Goal: Find specific page/section: Find specific page/section

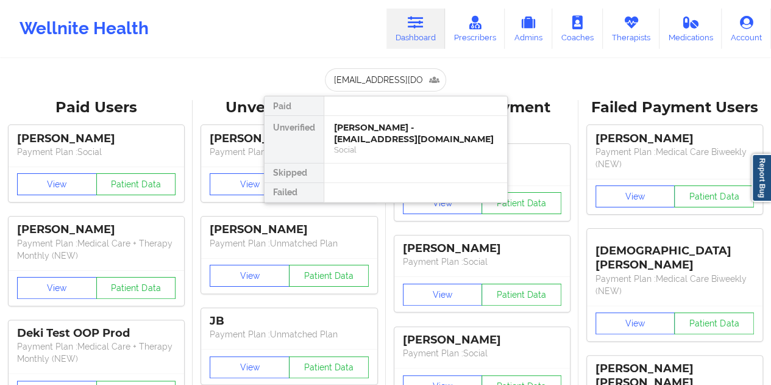
scroll to position [0, 22]
type input "[EMAIL_ADDRESS][DOMAIN_NAME]"
click at [366, 139] on div "[PERSON_NAME] - [EMAIL_ADDRESS][DOMAIN_NAME]" at bounding box center [415, 133] width 163 height 23
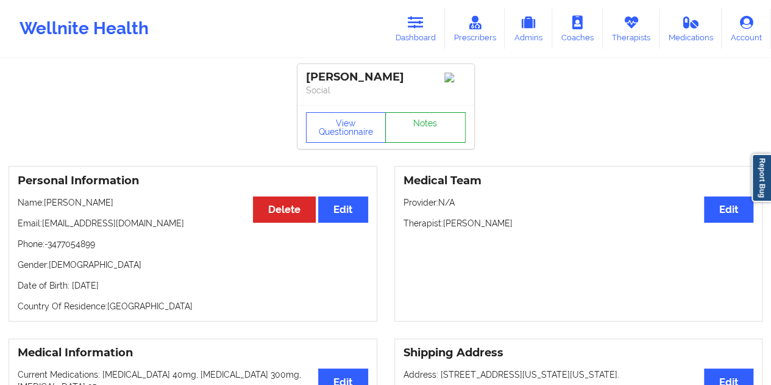
click at [426, 132] on link "Notes" at bounding box center [425, 127] width 80 height 30
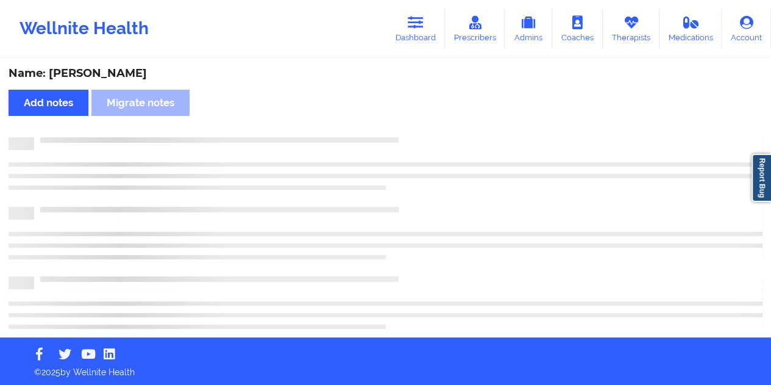
click at [94, 68] on div "Name: [PERSON_NAME]" at bounding box center [386, 73] width 754 height 14
copy div "Brown"
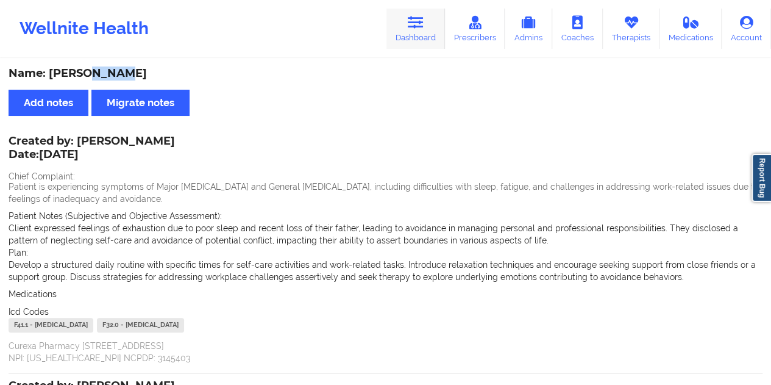
click at [422, 35] on link "Dashboard" at bounding box center [416, 29] width 59 height 40
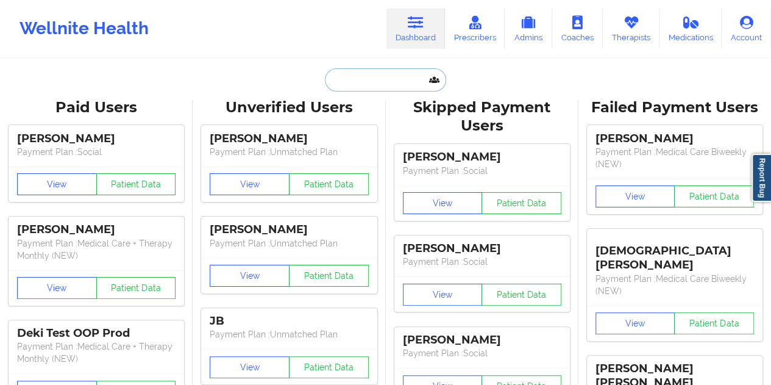
click at [376, 71] on input "text" at bounding box center [385, 79] width 121 height 23
paste input "[EMAIL_ADDRESS][DOMAIN_NAME]"
type input "[EMAIL_ADDRESS][DOMAIN_NAME]"
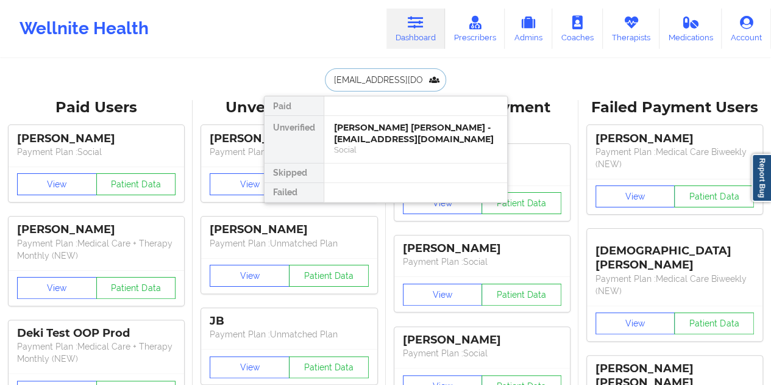
click at [379, 137] on div "[PERSON_NAME] [PERSON_NAME] - [EMAIL_ADDRESS][DOMAIN_NAME]" at bounding box center [415, 133] width 163 height 23
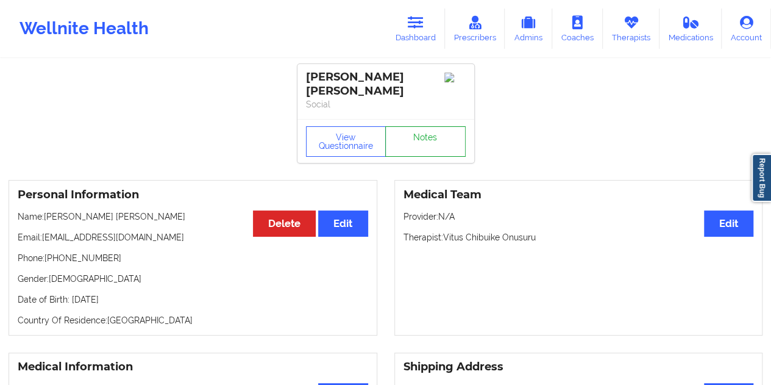
click at [412, 134] on link "Notes" at bounding box center [425, 141] width 80 height 30
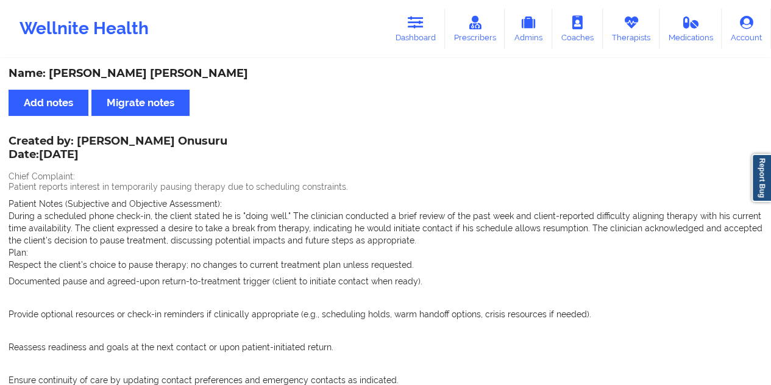
click at [139, 76] on div "Name: [PERSON_NAME] [PERSON_NAME]" at bounding box center [386, 73] width 754 height 14
copy div "[PERSON_NAME]"
click at [423, 43] on link "Dashboard" at bounding box center [416, 29] width 59 height 40
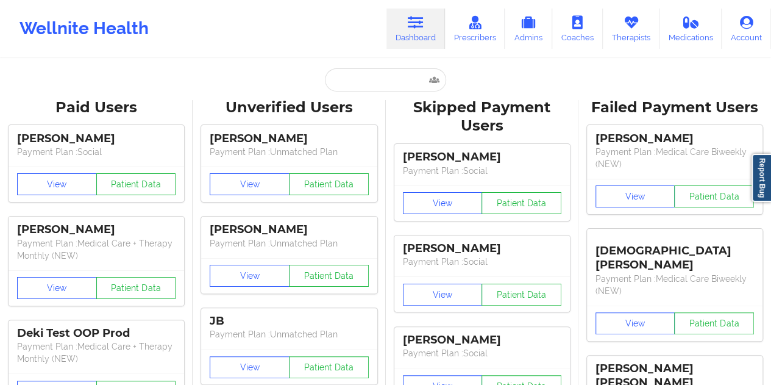
click at [388, 76] on input "text" at bounding box center [385, 79] width 121 height 23
paste input "[EMAIL_ADDRESS][DOMAIN_NAME]"
type input "[EMAIL_ADDRESS][DOMAIN_NAME]"
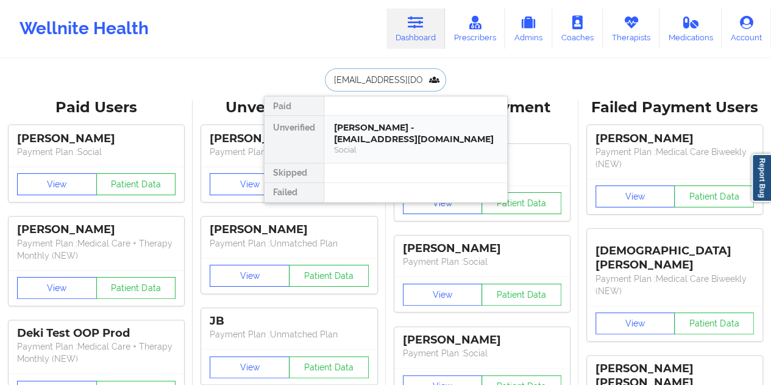
click at [392, 137] on div "[PERSON_NAME] - [EMAIL_ADDRESS][DOMAIN_NAME]" at bounding box center [415, 133] width 163 height 23
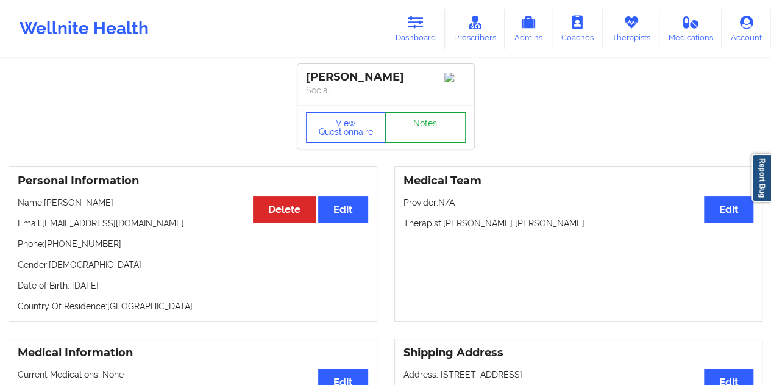
click at [439, 128] on link "Notes" at bounding box center [425, 127] width 80 height 30
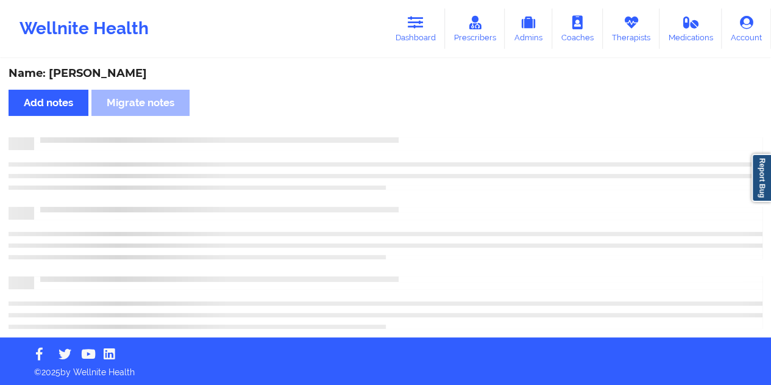
click at [109, 77] on div "Name: [PERSON_NAME]" at bounding box center [386, 73] width 754 height 14
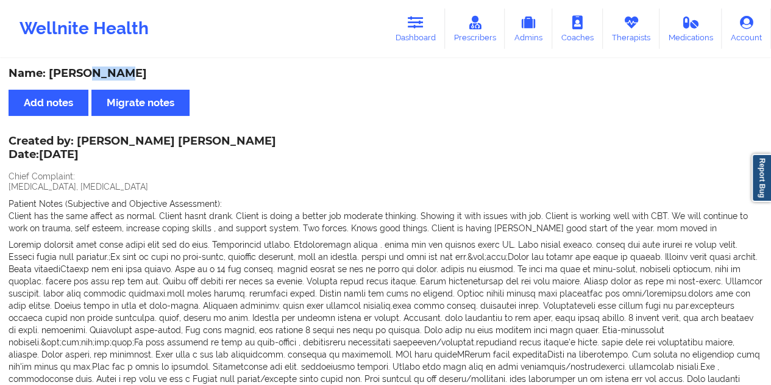
copy div "Ziaee"
drag, startPoint x: 432, startPoint y: 36, endPoint x: 420, endPoint y: 53, distance: 21.0
click at [432, 36] on link "Dashboard" at bounding box center [416, 29] width 59 height 40
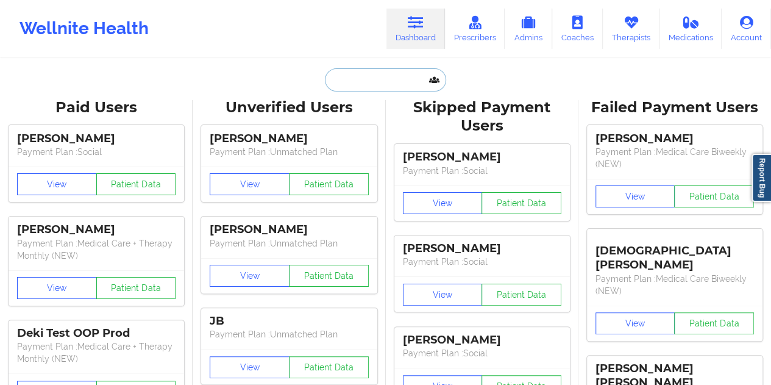
click at [376, 82] on input "text" at bounding box center [385, 79] width 121 height 23
paste input "[EMAIL_ADDRESS][DOMAIN_NAME]"
type input "[EMAIL_ADDRESS][DOMAIN_NAME]"
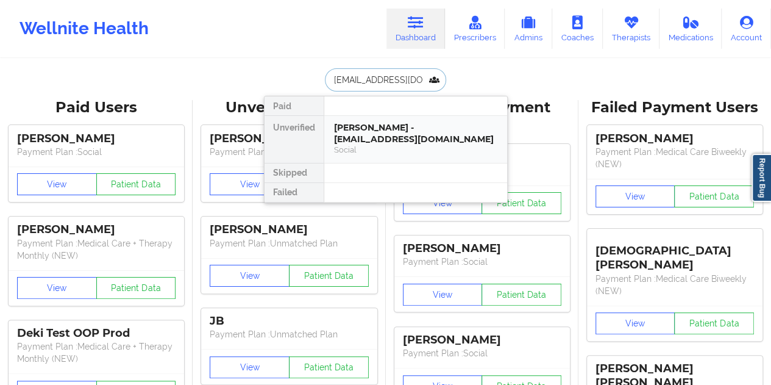
click at [396, 138] on div "[PERSON_NAME] - [EMAIL_ADDRESS][DOMAIN_NAME]" at bounding box center [415, 133] width 163 height 23
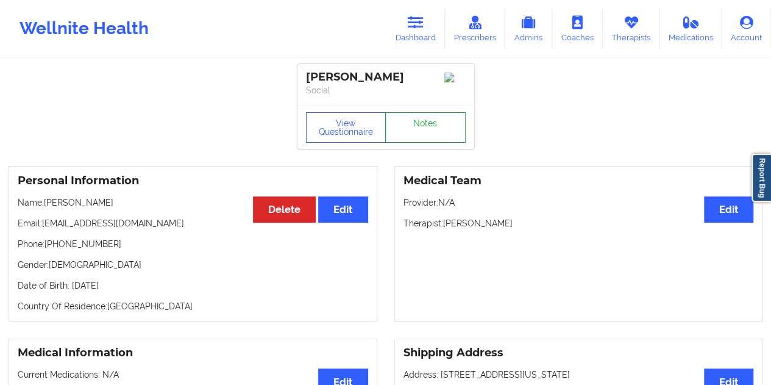
click at [422, 136] on link "Notes" at bounding box center [425, 127] width 80 height 30
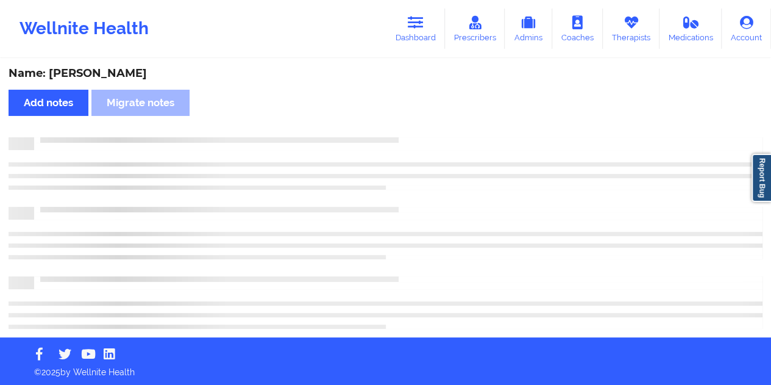
click at [123, 77] on div "Name: [PERSON_NAME]" at bounding box center [386, 73] width 754 height 14
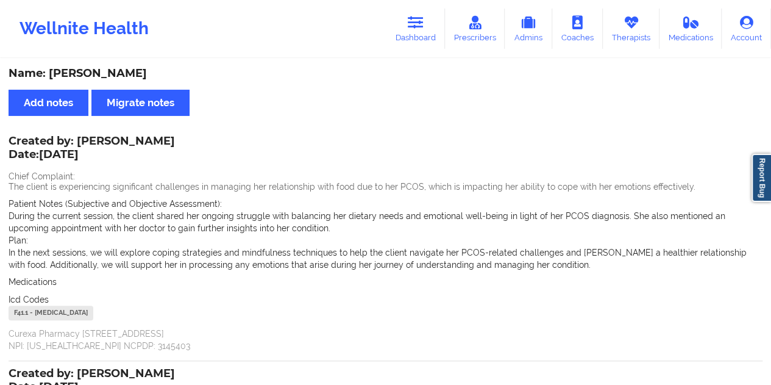
copy div "Bourdony"
drag, startPoint x: 408, startPoint y: 31, endPoint x: 403, endPoint y: 47, distance: 16.8
click at [408, 31] on link "Dashboard" at bounding box center [416, 29] width 59 height 40
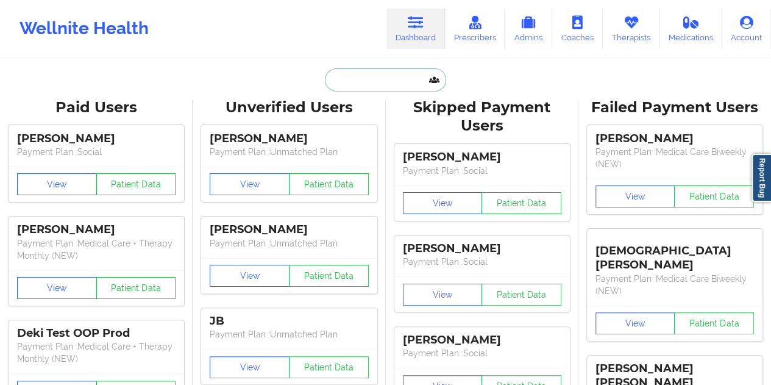
click at [357, 77] on input "text" at bounding box center [385, 79] width 121 height 23
paste input "[EMAIL_ADDRESS][DOMAIN_NAME]"
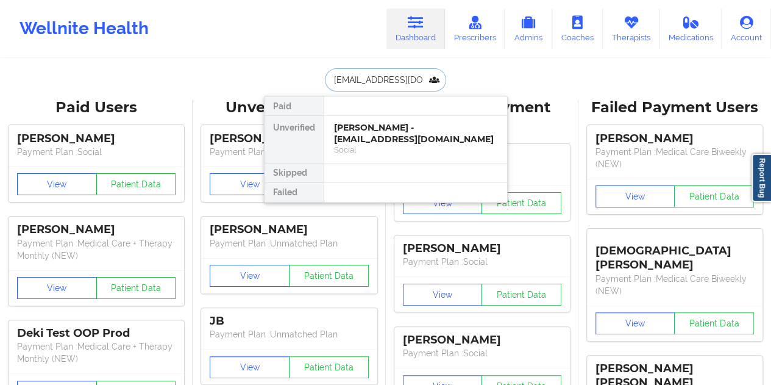
type input "[EMAIL_ADDRESS][DOMAIN_NAME]"
click at [391, 82] on input "[EMAIL_ADDRESS][DOMAIN_NAME]" at bounding box center [385, 79] width 121 height 23
click at [380, 130] on div "[PERSON_NAME] - [EMAIL_ADDRESS][DOMAIN_NAME]" at bounding box center [415, 133] width 163 height 23
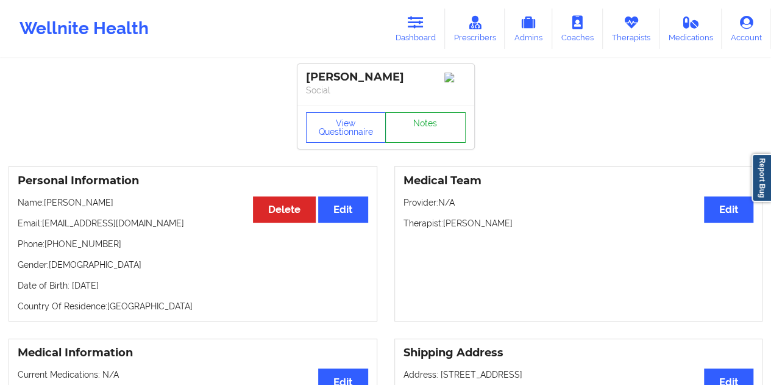
click at [415, 131] on link "Notes" at bounding box center [425, 127] width 80 height 30
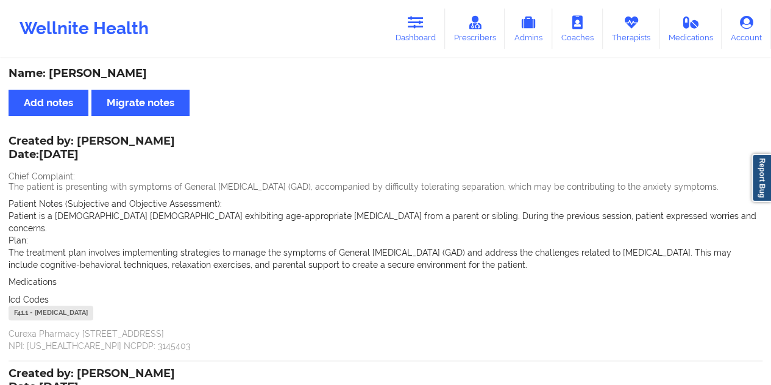
click at [103, 74] on div "Name: [PERSON_NAME]" at bounding box center [386, 73] width 754 height 14
copy div "[PERSON_NAME]"
drag, startPoint x: 422, startPoint y: 26, endPoint x: 419, endPoint y: 34, distance: 7.9
click at [422, 26] on icon at bounding box center [416, 22] width 16 height 13
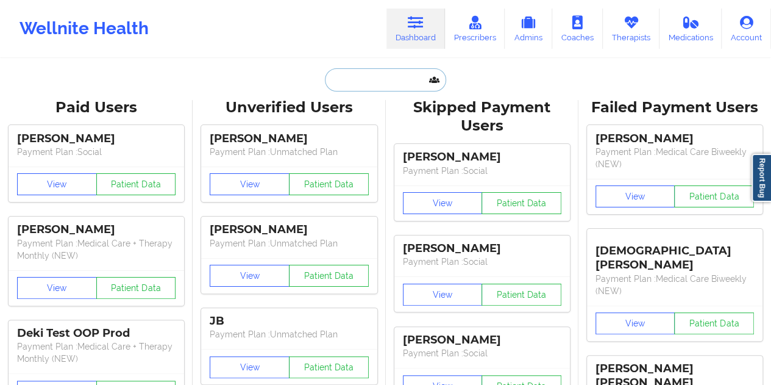
click at [357, 90] on input "text" at bounding box center [385, 79] width 121 height 23
paste input "[EMAIL_ADDRESS][DOMAIN_NAME]"
type input "[EMAIL_ADDRESS][DOMAIN_NAME]"
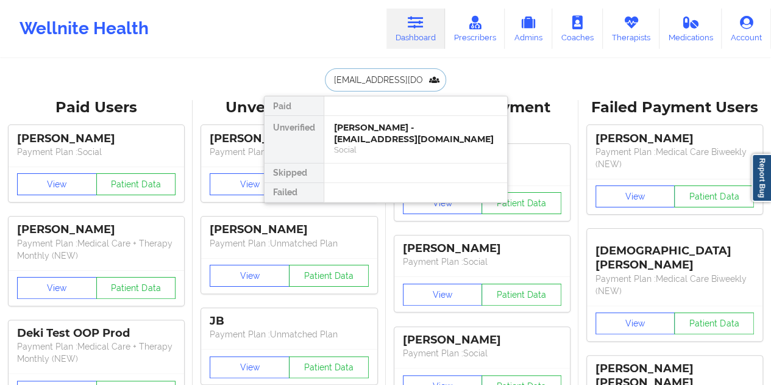
scroll to position [0, 10]
click at [402, 140] on div "[PERSON_NAME] - [EMAIL_ADDRESS][DOMAIN_NAME]" at bounding box center [415, 133] width 163 height 23
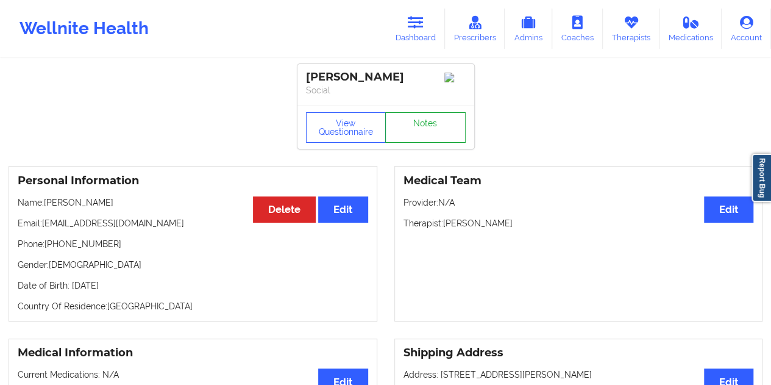
click at [430, 130] on link "Notes" at bounding box center [425, 127] width 80 height 30
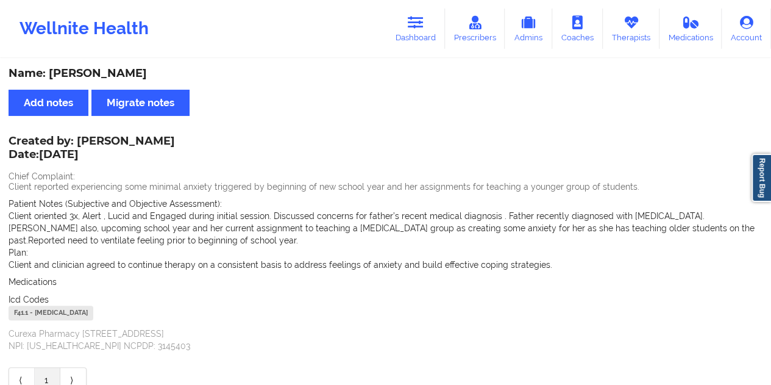
click at [117, 67] on div "Name: [PERSON_NAME]" at bounding box center [386, 73] width 754 height 14
copy div "[PERSON_NAME]"
drag, startPoint x: 425, startPoint y: 27, endPoint x: 410, endPoint y: 52, distance: 29.3
click at [424, 27] on icon at bounding box center [416, 22] width 16 height 13
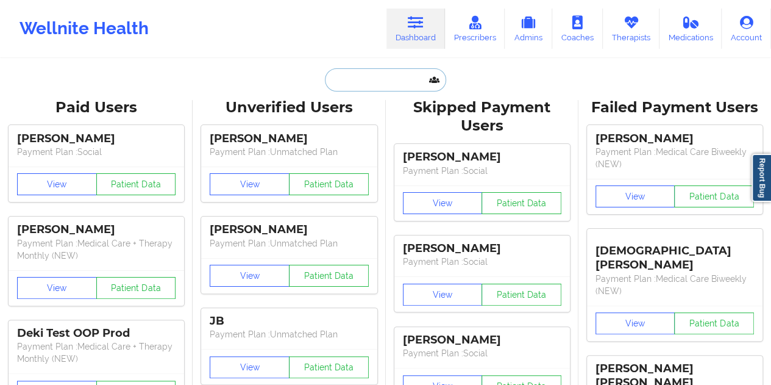
click at [368, 77] on input "text" at bounding box center [385, 79] width 121 height 23
paste input "[EMAIL_ADDRESS][DOMAIN_NAME]"
type input "[EMAIL_ADDRESS][DOMAIN_NAME]"
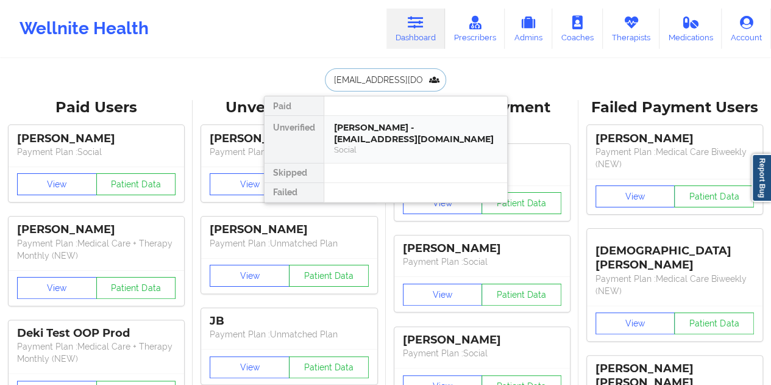
click at [393, 140] on div "[PERSON_NAME] - [EMAIL_ADDRESS][DOMAIN_NAME]" at bounding box center [415, 133] width 163 height 23
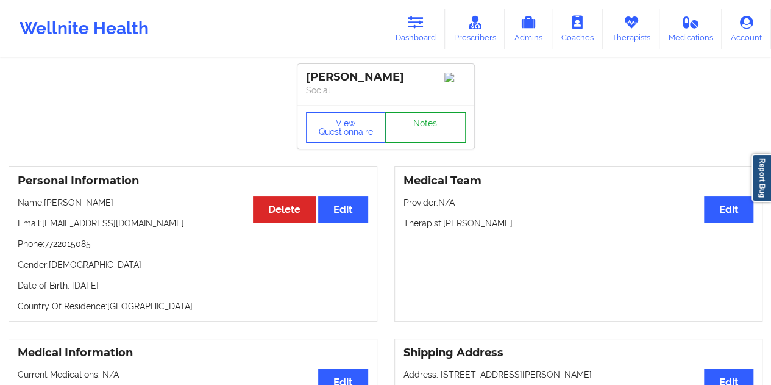
click at [435, 127] on link "Notes" at bounding box center [425, 127] width 80 height 30
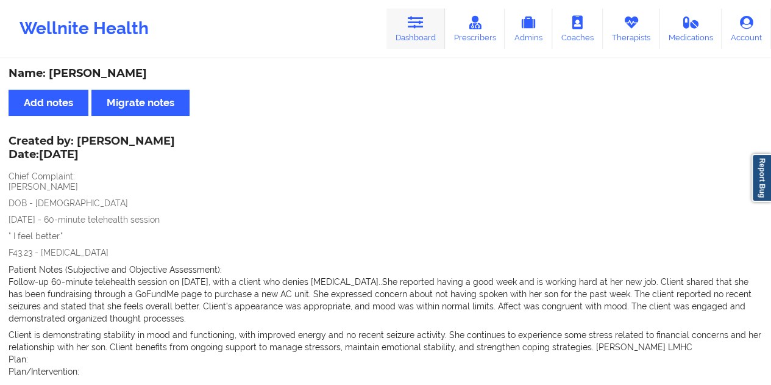
click at [432, 35] on link "Dashboard" at bounding box center [416, 29] width 59 height 40
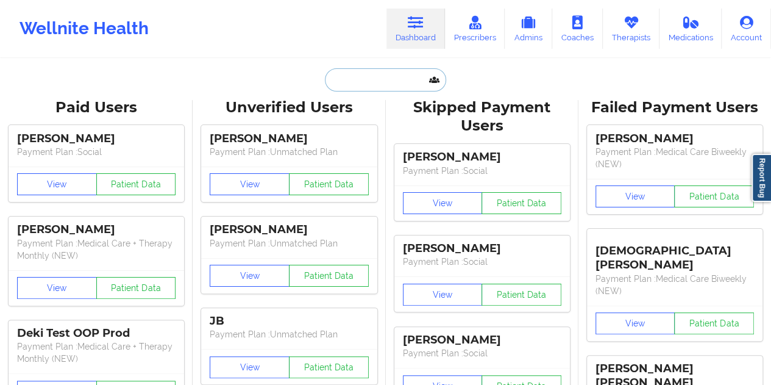
click at [396, 79] on input "text" at bounding box center [385, 79] width 121 height 23
paste input "[EMAIL_ADDRESS][DOMAIN_NAME]"
type input "[EMAIL_ADDRESS][DOMAIN_NAME]"
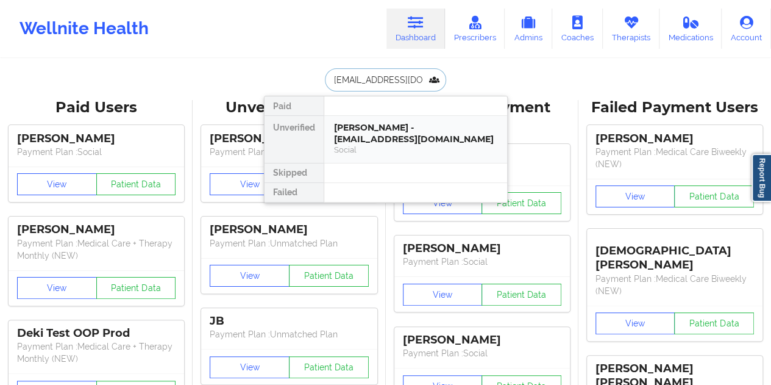
click at [379, 140] on div "[PERSON_NAME] - [EMAIL_ADDRESS][DOMAIN_NAME]" at bounding box center [415, 133] width 163 height 23
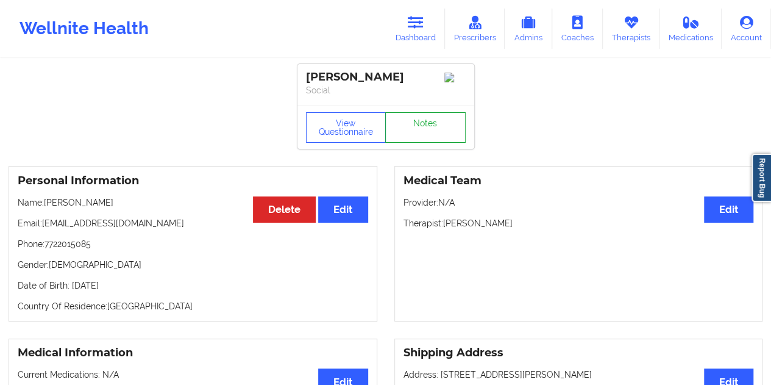
click at [416, 124] on link "Notes" at bounding box center [425, 127] width 80 height 30
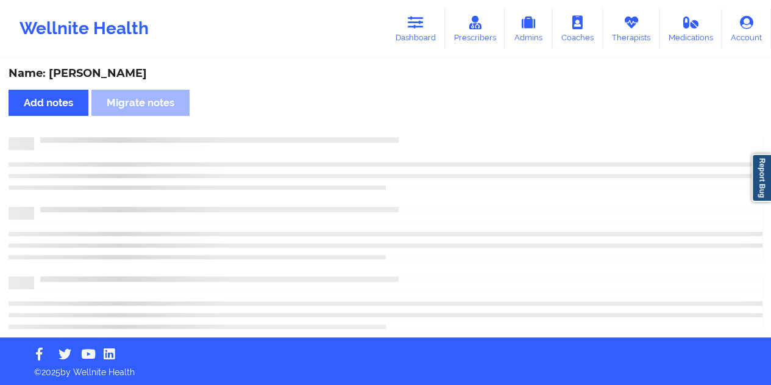
click at [116, 74] on div "Name: [PERSON_NAME]" at bounding box center [386, 73] width 754 height 14
copy div "[PERSON_NAME]"
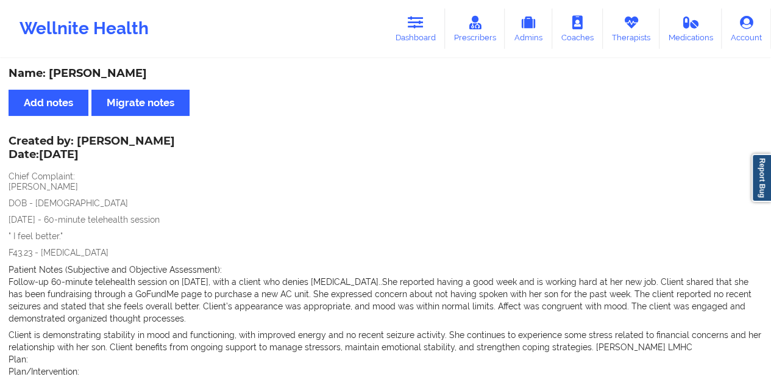
drag, startPoint x: 433, startPoint y: 35, endPoint x: 403, endPoint y: 54, distance: 36.2
click at [433, 35] on link "Dashboard" at bounding box center [416, 29] width 59 height 40
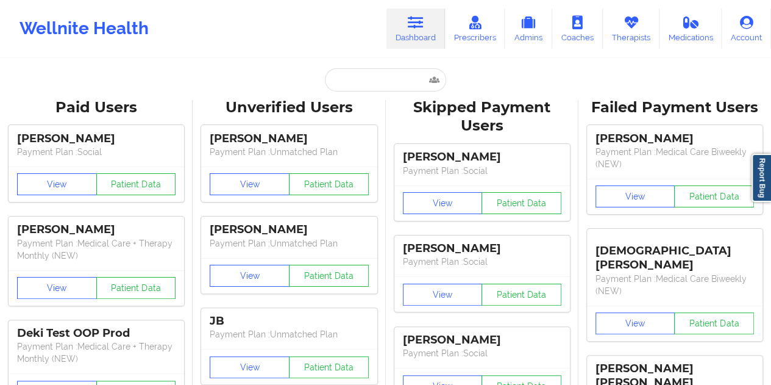
click at [377, 88] on input "text" at bounding box center [385, 79] width 121 height 23
paste input "[EMAIL_ADDRESS][DOMAIN_NAME]"
type input "[EMAIL_ADDRESS][DOMAIN_NAME]"
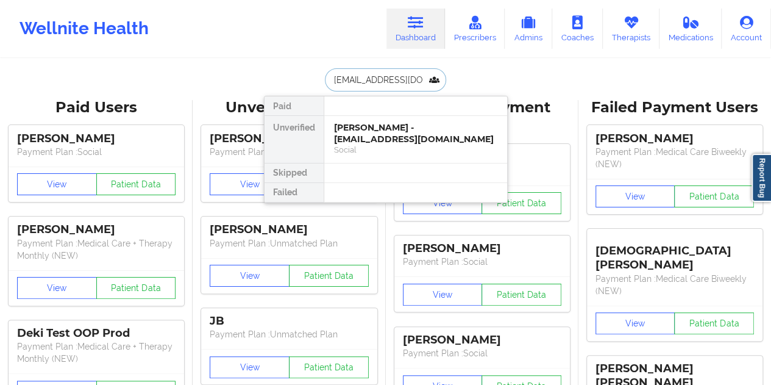
click at [389, 143] on div "[PERSON_NAME] - [EMAIL_ADDRESS][DOMAIN_NAME] Social" at bounding box center [415, 139] width 183 height 47
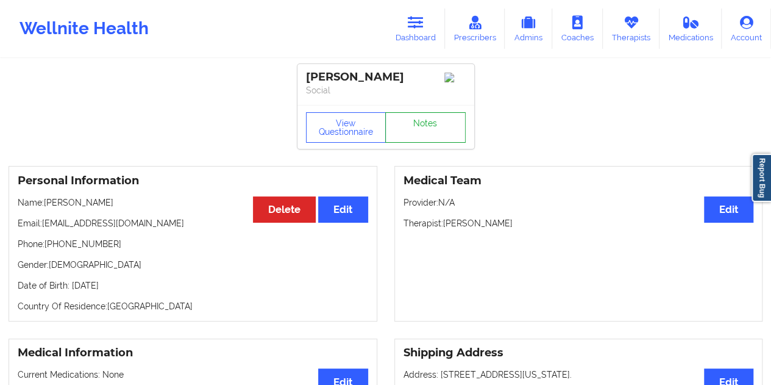
click at [417, 127] on link "Notes" at bounding box center [425, 127] width 80 height 30
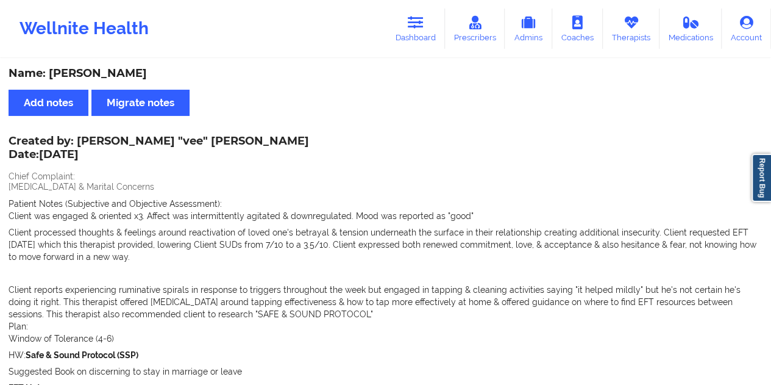
click at [115, 68] on div "Name: [PERSON_NAME]" at bounding box center [386, 73] width 754 height 14
copy div "Schulters"
click at [412, 33] on link "Dashboard" at bounding box center [416, 29] width 59 height 40
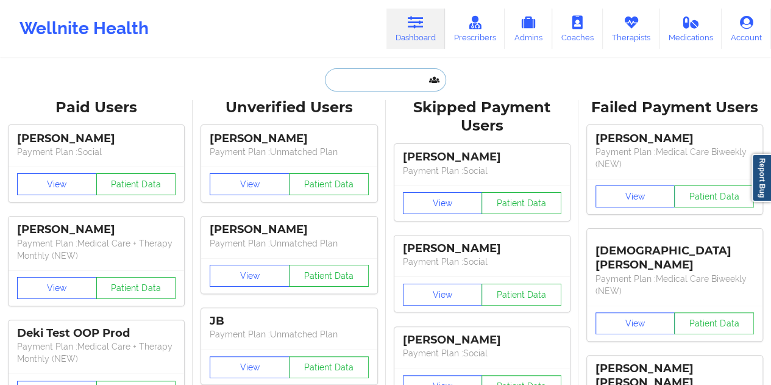
click at [376, 86] on input "text" at bounding box center [385, 79] width 121 height 23
paste input "[EMAIL_ADDRESS][DOMAIN_NAME]"
type input "[EMAIL_ADDRESS][DOMAIN_NAME]"
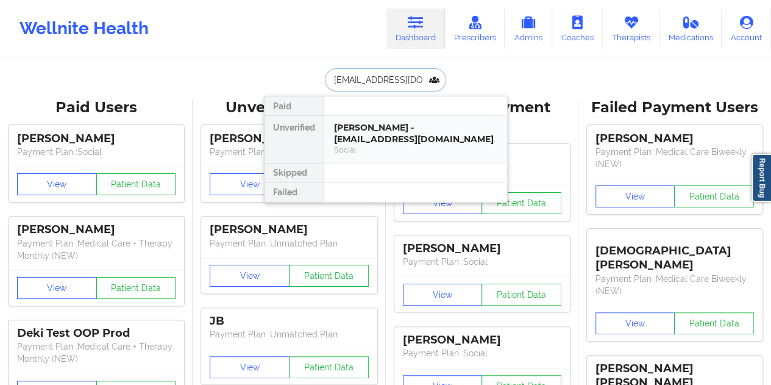
click at [385, 130] on div "[PERSON_NAME] - [EMAIL_ADDRESS][DOMAIN_NAME]" at bounding box center [415, 133] width 163 height 23
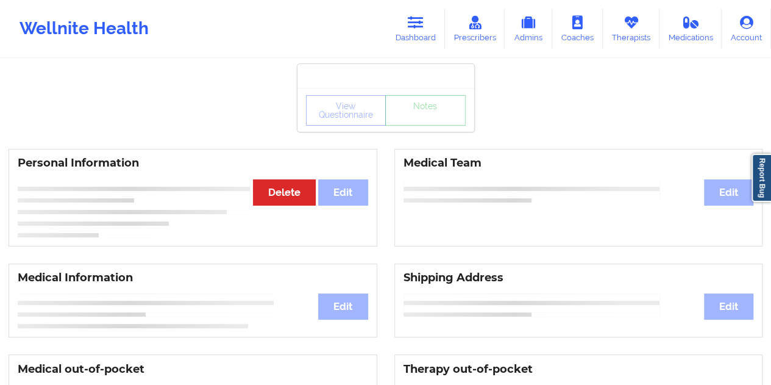
click at [418, 121] on div "View Questionnaire Notes" at bounding box center [386, 110] width 160 height 30
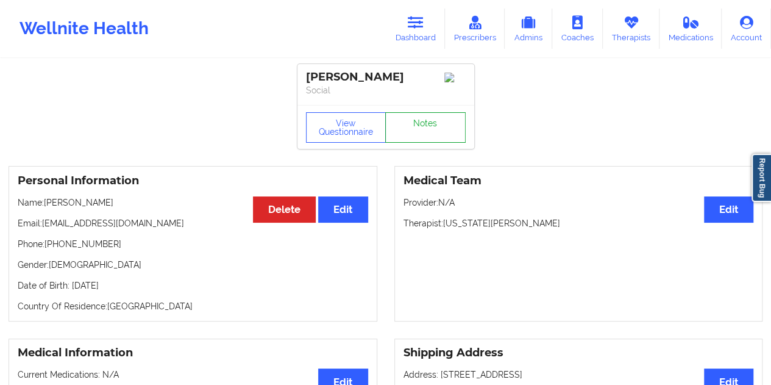
click at [430, 132] on link "Notes" at bounding box center [425, 127] width 80 height 30
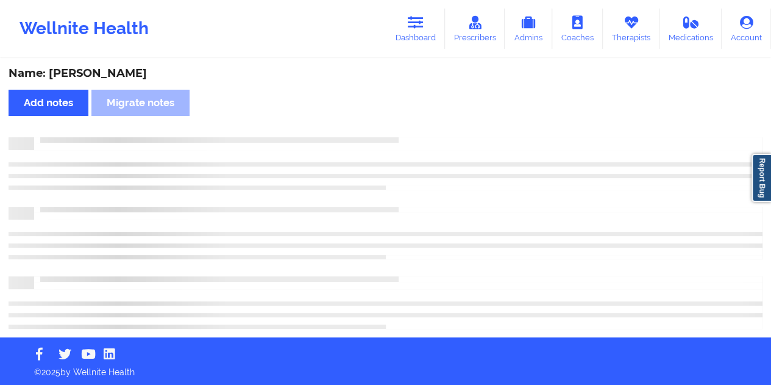
click at [128, 74] on div "Name: [PERSON_NAME]" at bounding box center [386, 73] width 754 height 14
copy div "[PERSON_NAME]"
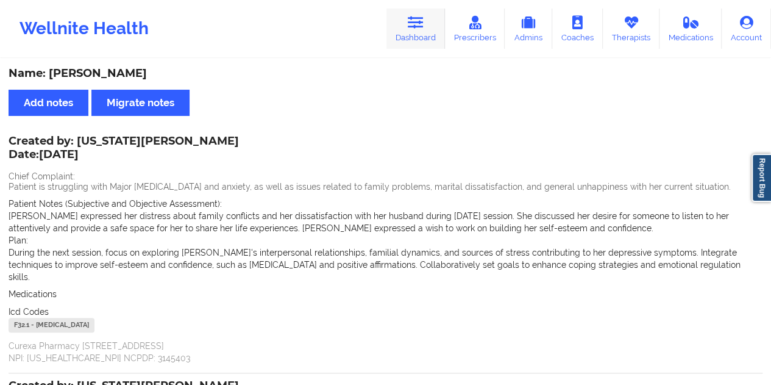
click at [415, 35] on link "Dashboard" at bounding box center [416, 29] width 59 height 40
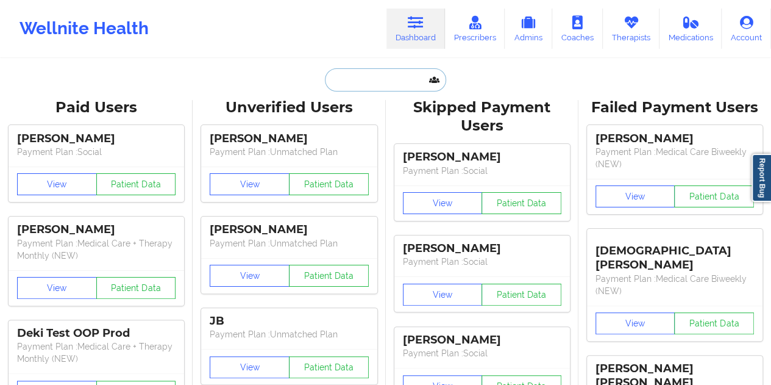
click at [373, 82] on input "text" at bounding box center [385, 79] width 121 height 23
paste input "[PERSON_NAME][EMAIL_ADDRESS][PERSON_NAME][DOMAIN_NAME]"
type input "[PERSON_NAME][EMAIL_ADDRESS][PERSON_NAME][DOMAIN_NAME]"
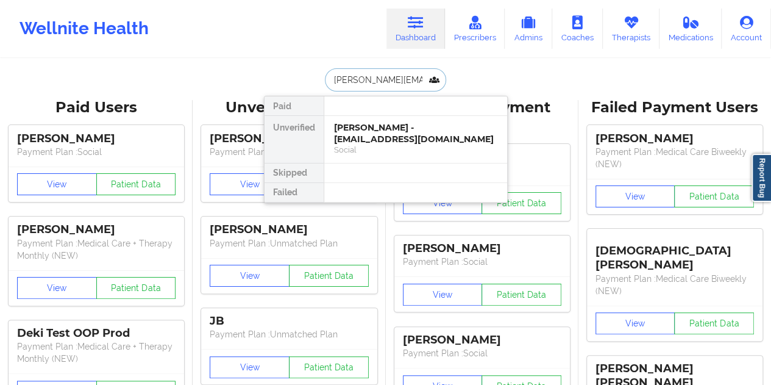
scroll to position [0, 16]
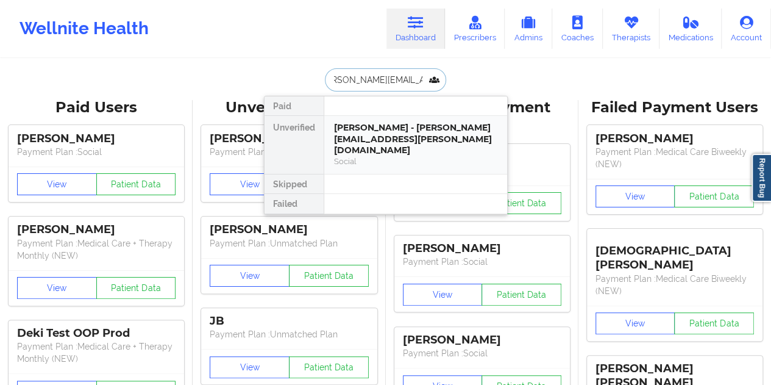
click at [416, 138] on div "[PERSON_NAME] - [PERSON_NAME][EMAIL_ADDRESS][PERSON_NAME][DOMAIN_NAME]" at bounding box center [415, 139] width 163 height 34
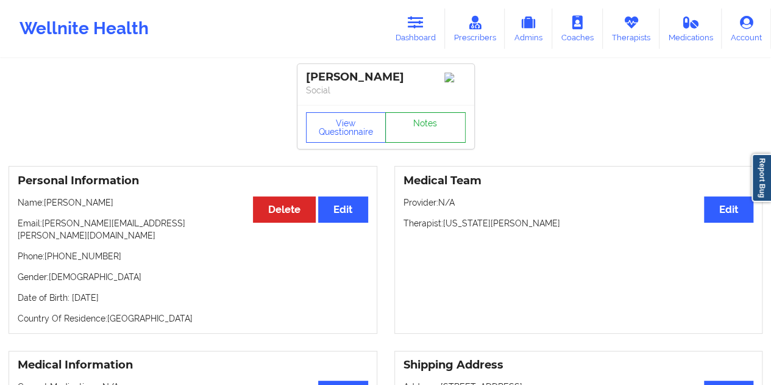
click at [424, 143] on link "Notes" at bounding box center [425, 127] width 80 height 30
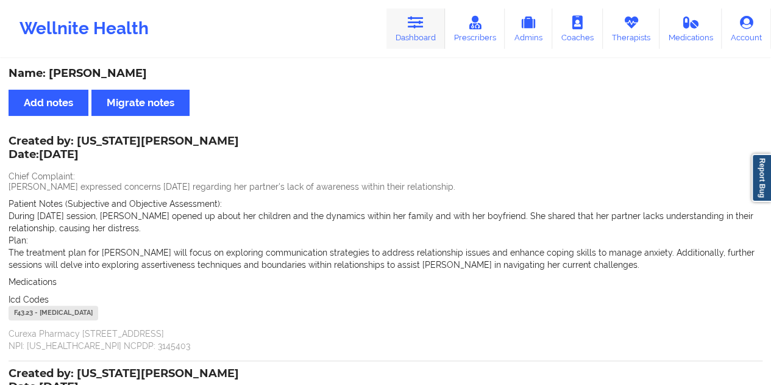
click at [416, 28] on icon at bounding box center [416, 22] width 16 height 13
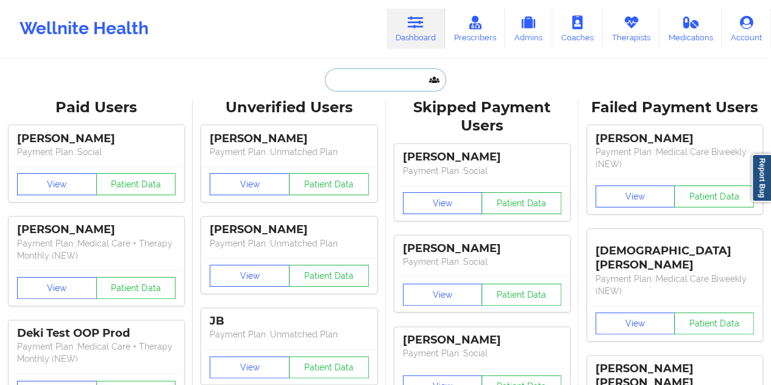
click at [376, 83] on input "text" at bounding box center [385, 79] width 121 height 23
paste input "[EMAIL_ADDRESS][DOMAIN_NAME]"
type input "[EMAIL_ADDRESS][DOMAIN_NAME]"
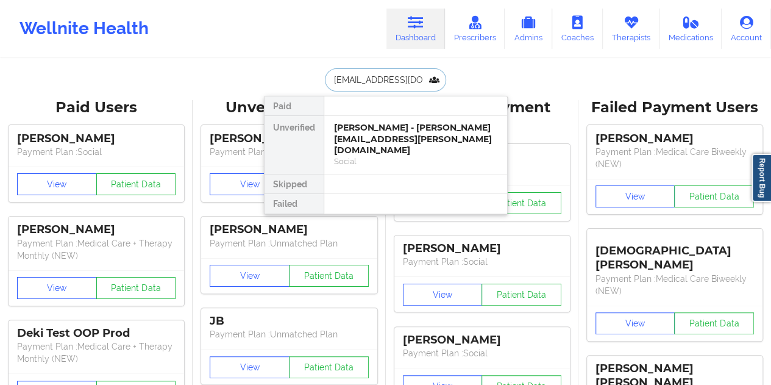
scroll to position [0, 18]
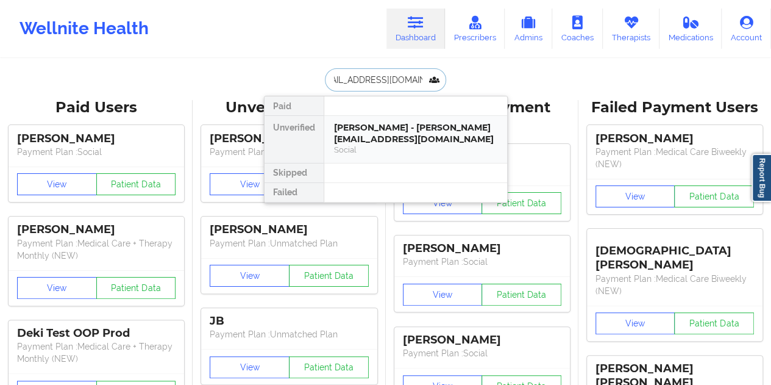
click at [418, 152] on div "Social" at bounding box center [415, 149] width 163 height 10
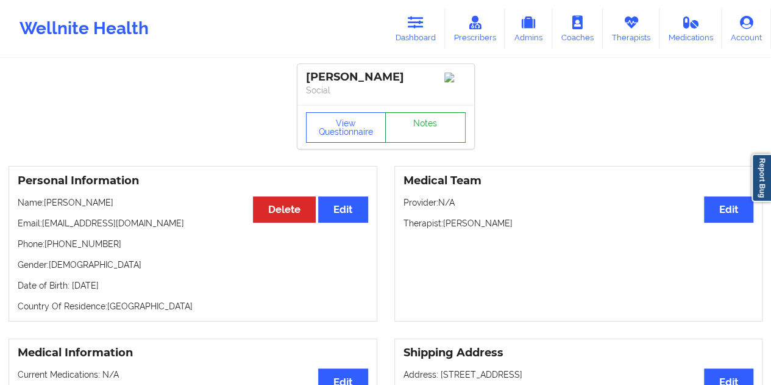
click at [422, 132] on link "Notes" at bounding box center [425, 127] width 80 height 30
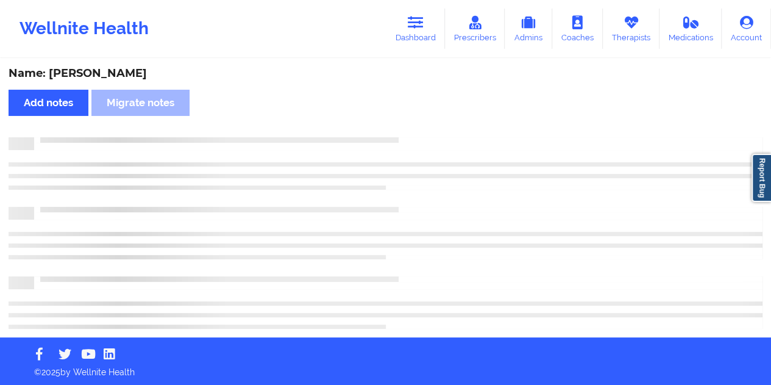
click at [119, 75] on div "Name: [PERSON_NAME]" at bounding box center [386, 73] width 754 height 14
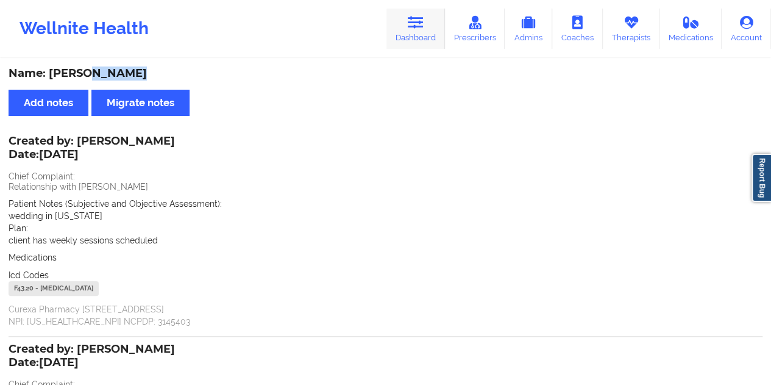
click at [421, 34] on link "Dashboard" at bounding box center [416, 29] width 59 height 40
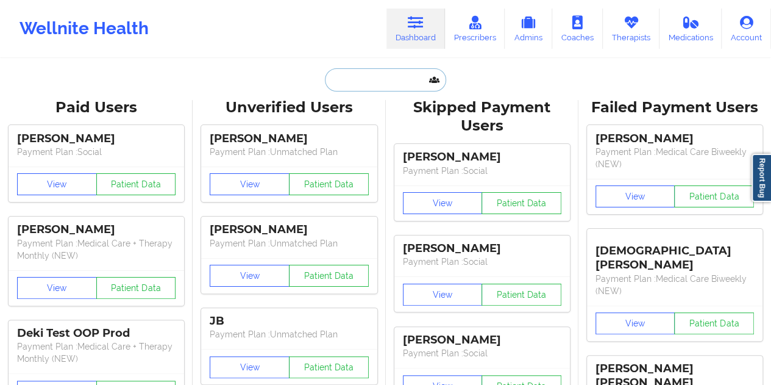
click at [383, 80] on input "text" at bounding box center [385, 79] width 121 height 23
paste input "[EMAIL_ADDRESS][DOMAIN_NAME]"
type input "[EMAIL_ADDRESS][DOMAIN_NAME]"
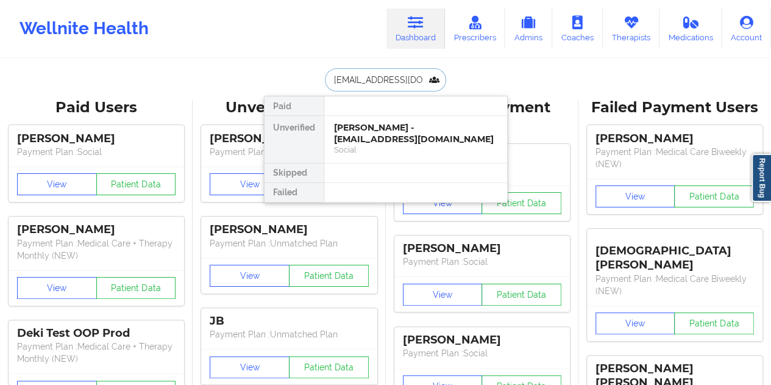
click at [399, 144] on div "Social" at bounding box center [415, 149] width 163 height 10
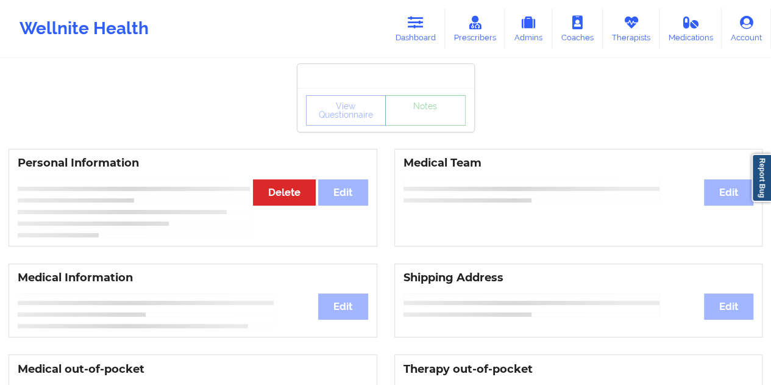
click at [430, 122] on div "View Questionnaire Notes" at bounding box center [386, 110] width 160 height 30
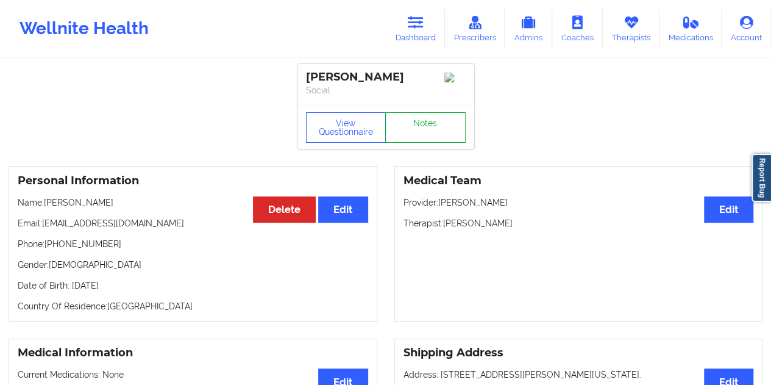
click at [428, 124] on link "Notes" at bounding box center [425, 127] width 80 height 30
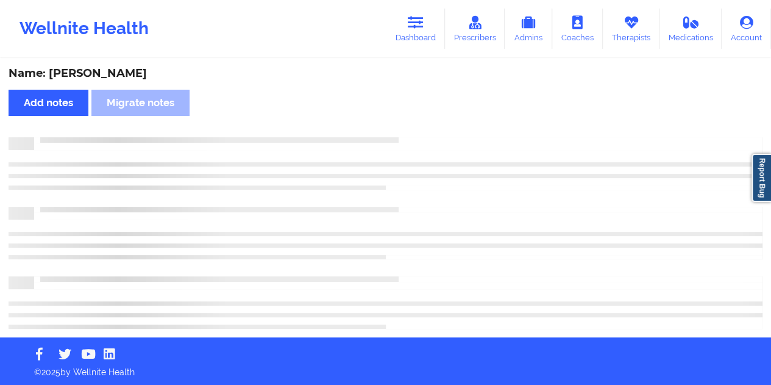
click at [89, 66] on div "Name: [PERSON_NAME]" at bounding box center [386, 73] width 754 height 14
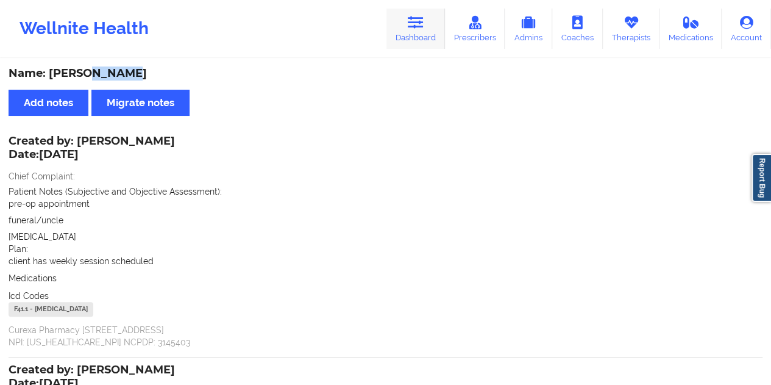
drag, startPoint x: 404, startPoint y: 23, endPoint x: 405, endPoint y: 29, distance: 6.1
click at [404, 23] on link "Dashboard" at bounding box center [416, 29] width 59 height 40
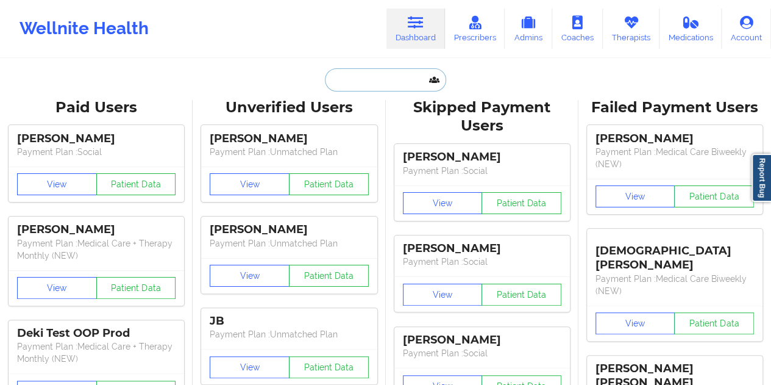
click at [379, 77] on input "text" at bounding box center [385, 79] width 121 height 23
paste input "[PERSON_NAME][EMAIL_ADDRESS][PERSON_NAME][DOMAIN_NAME]"
type input "[PERSON_NAME][EMAIL_ADDRESS][PERSON_NAME][DOMAIN_NAME]"
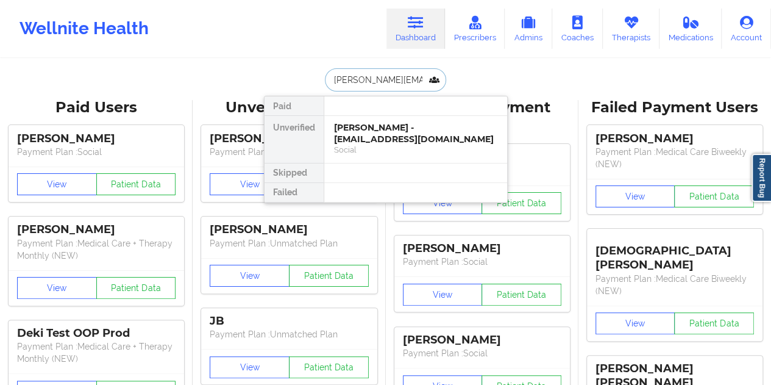
scroll to position [0, 12]
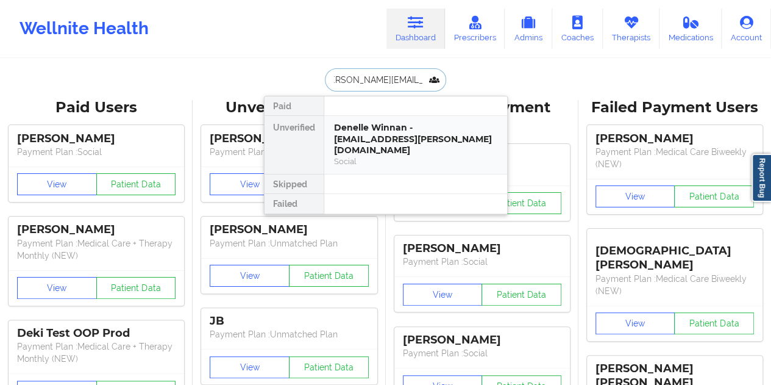
click at [421, 135] on div "Denelle Winnan - [EMAIL_ADDRESS][PERSON_NAME][DOMAIN_NAME]" at bounding box center [415, 139] width 163 height 34
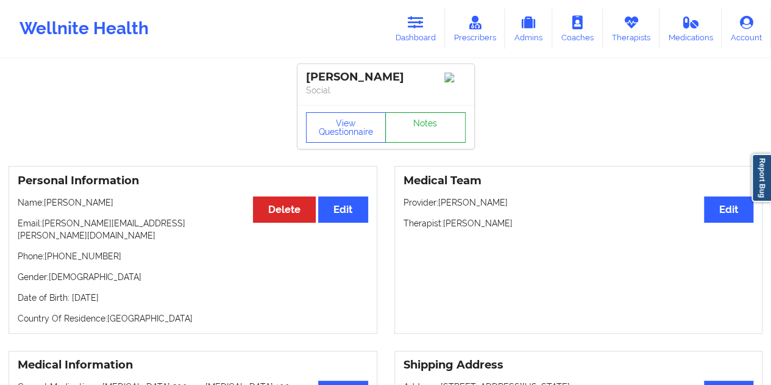
click at [416, 127] on link "Notes" at bounding box center [425, 127] width 80 height 30
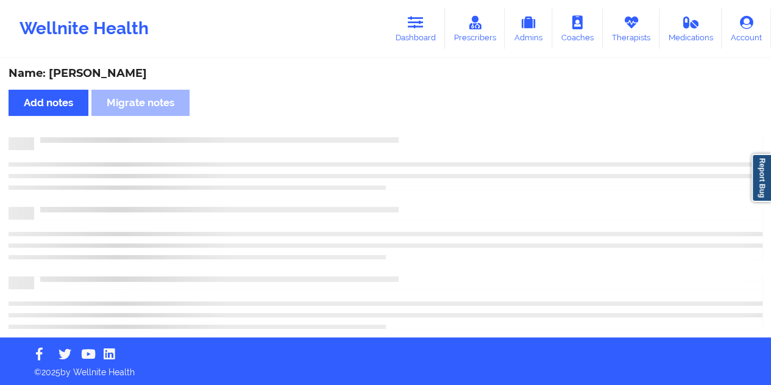
click at [127, 75] on div "Name: [PERSON_NAME]" at bounding box center [386, 73] width 754 height 14
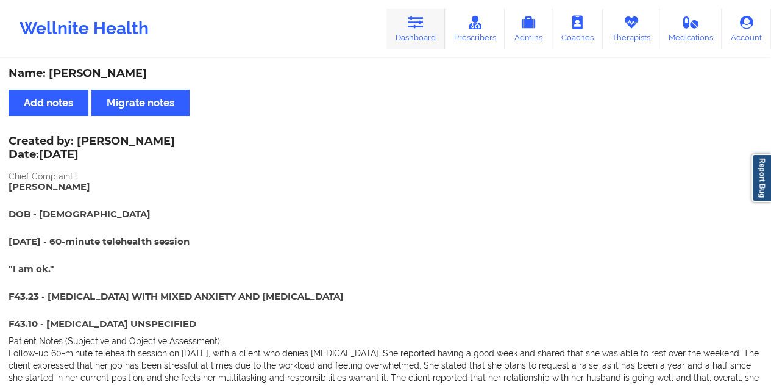
click at [418, 42] on link "Dashboard" at bounding box center [416, 29] width 59 height 40
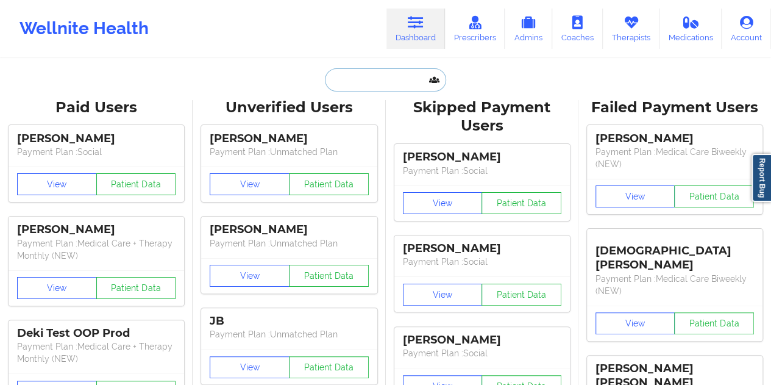
click at [393, 76] on input "text" at bounding box center [385, 79] width 121 height 23
paste input "[EMAIL_ADDRESS][PERSON_NAME][DOMAIN_NAME]"
type input "[EMAIL_ADDRESS][PERSON_NAME][DOMAIN_NAME]"
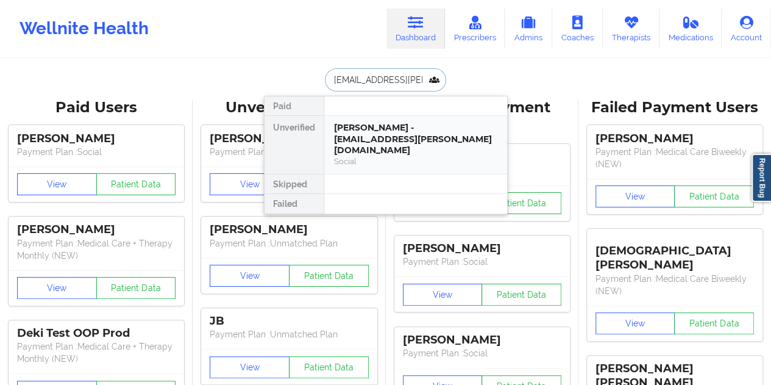
click at [380, 156] on div "Social" at bounding box center [415, 161] width 163 height 10
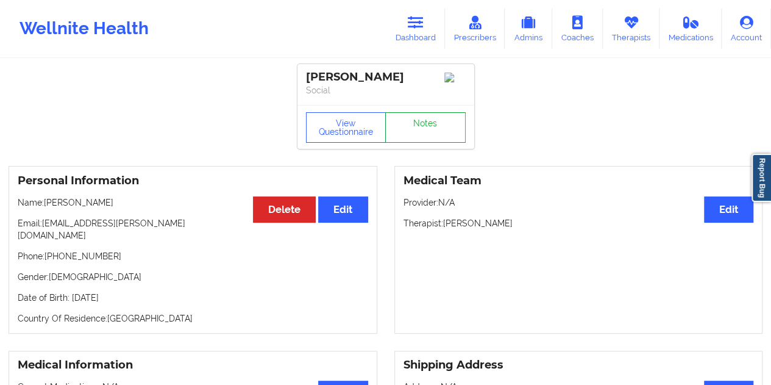
click at [433, 137] on link "Notes" at bounding box center [425, 127] width 80 height 30
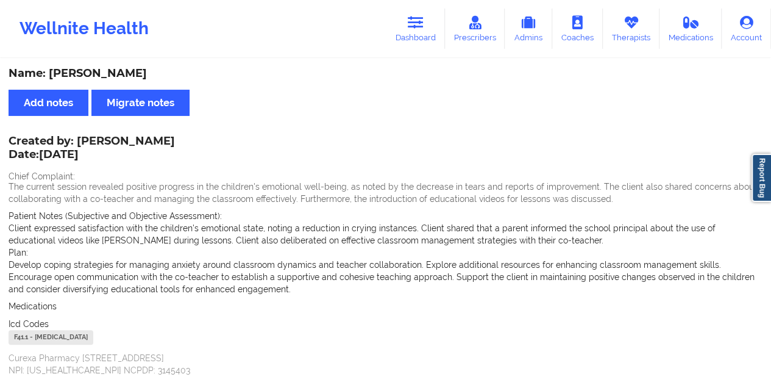
click at [106, 70] on div "Name: [PERSON_NAME]" at bounding box center [386, 73] width 754 height 14
click at [427, 37] on link "Dashboard" at bounding box center [416, 29] width 59 height 40
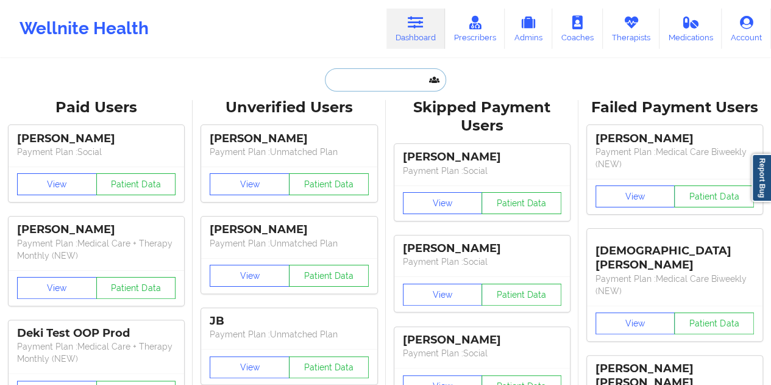
click at [382, 79] on input "text" at bounding box center [385, 79] width 121 height 23
paste input "[EMAIL_ADDRESS][DOMAIN_NAME]"
type input "[EMAIL_ADDRESS][DOMAIN_NAME]"
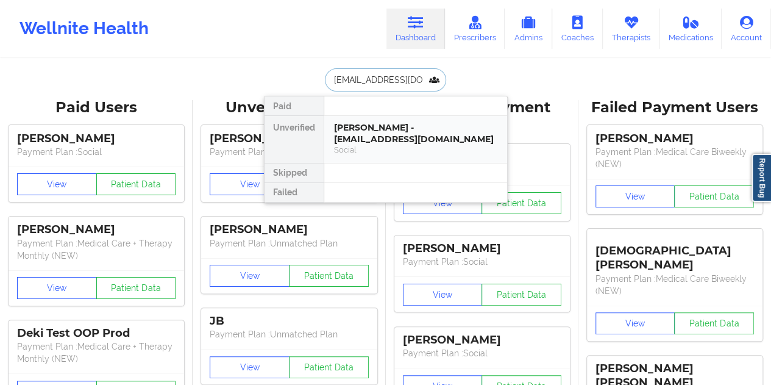
click at [394, 134] on div "[PERSON_NAME] - [EMAIL_ADDRESS][DOMAIN_NAME]" at bounding box center [415, 133] width 163 height 23
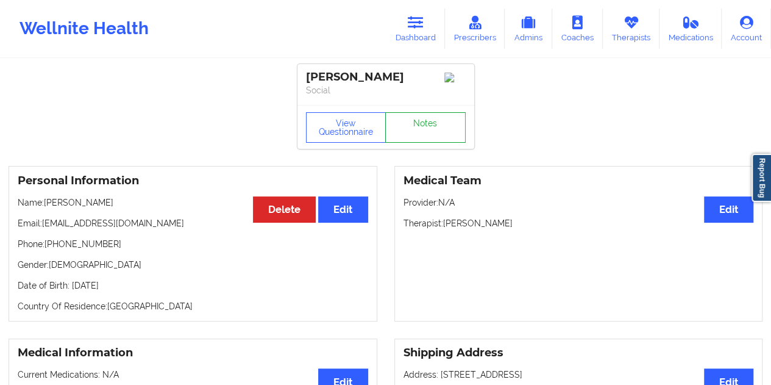
click at [416, 134] on link "Notes" at bounding box center [425, 127] width 80 height 30
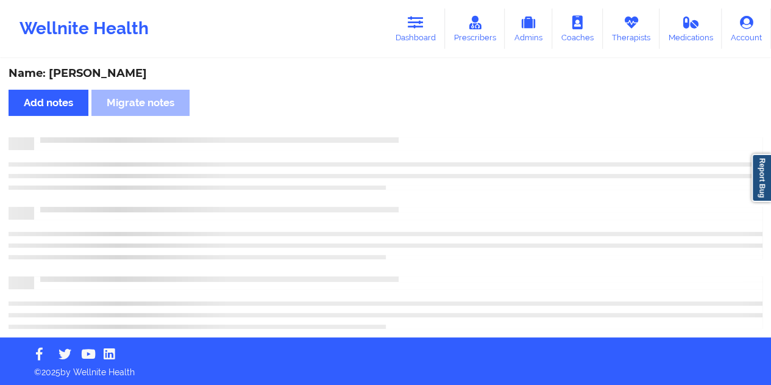
click at [116, 70] on div "Name: [PERSON_NAME]" at bounding box center [386, 73] width 754 height 14
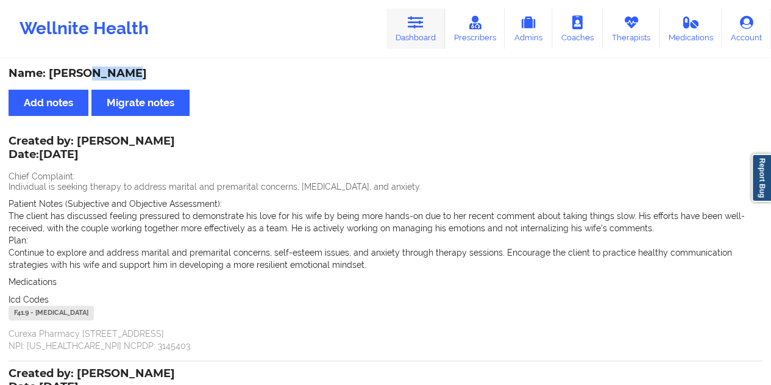
click at [407, 24] on link "Dashboard" at bounding box center [416, 29] width 59 height 40
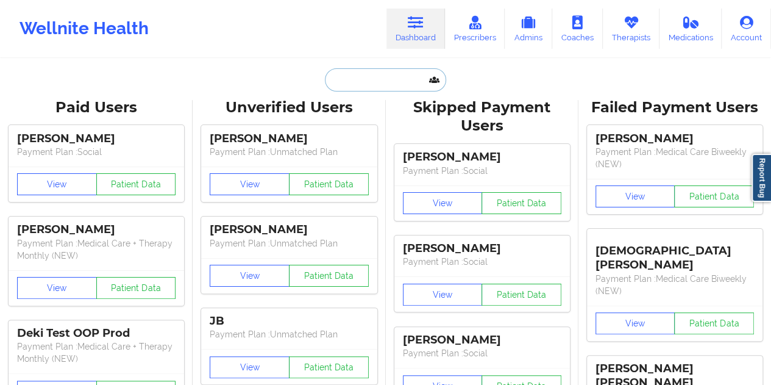
click at [362, 81] on input "text" at bounding box center [385, 79] width 121 height 23
paste input "[EMAIL_ADDRESS][DOMAIN_NAME]"
type input "[EMAIL_ADDRESS][DOMAIN_NAME]"
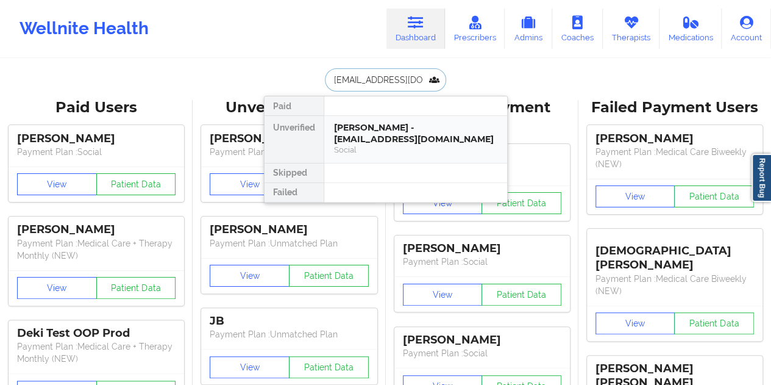
click at [388, 138] on div "[PERSON_NAME] - [EMAIL_ADDRESS][DOMAIN_NAME]" at bounding box center [415, 133] width 163 height 23
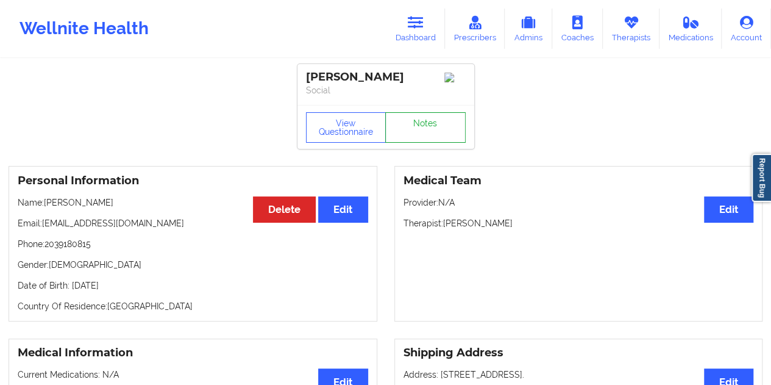
click at [418, 123] on link "Notes" at bounding box center [425, 127] width 80 height 30
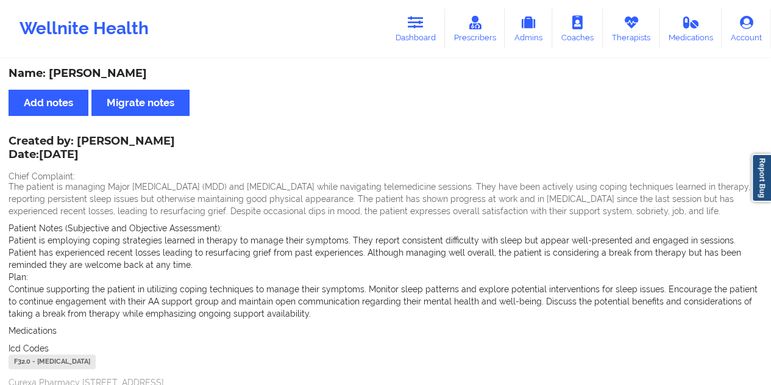
click at [102, 69] on div "Name: [PERSON_NAME]" at bounding box center [386, 73] width 754 height 14
click at [404, 46] on link "Dashboard" at bounding box center [416, 29] width 59 height 40
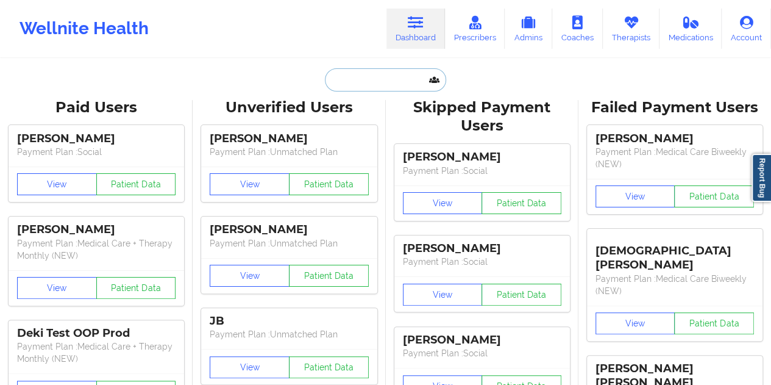
click at [382, 80] on input "text" at bounding box center [385, 79] width 121 height 23
paste input "[EMAIL_ADDRESS][DOMAIN_NAME]"
type input "[EMAIL_ADDRESS][DOMAIN_NAME]"
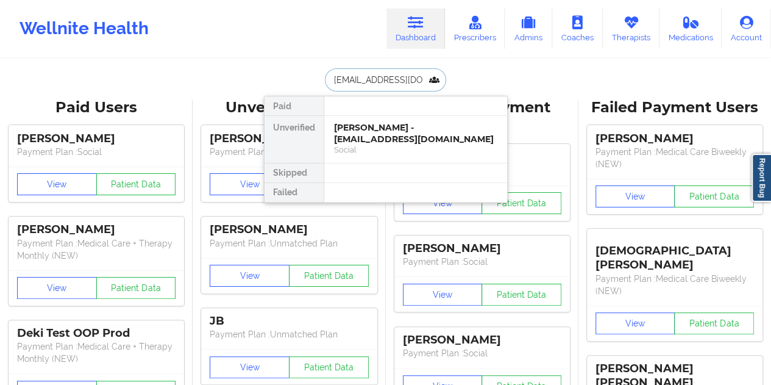
click at [379, 136] on div "[PERSON_NAME] - [EMAIL_ADDRESS][DOMAIN_NAME]" at bounding box center [415, 133] width 163 height 23
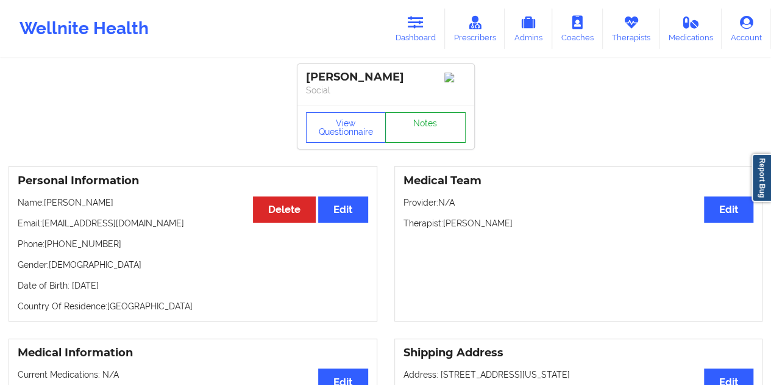
click at [432, 134] on link "Notes" at bounding box center [425, 127] width 80 height 30
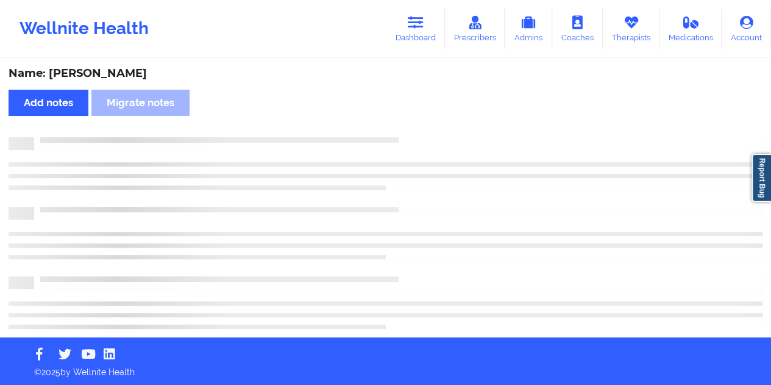
click at [121, 68] on div "Name: [PERSON_NAME]" at bounding box center [386, 73] width 754 height 14
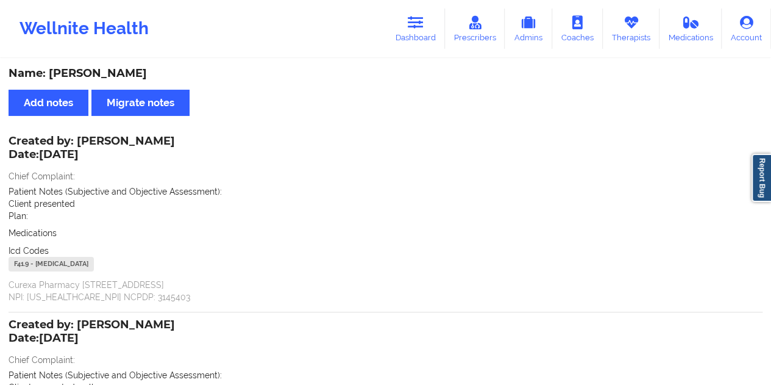
drag, startPoint x: 79, startPoint y: 140, endPoint x: 179, endPoint y: 144, distance: 100.1
click at [175, 144] on div "Created by: [PERSON_NAME] Date: [DATE]" at bounding box center [92, 149] width 166 height 28
drag, startPoint x: 405, startPoint y: 35, endPoint x: 401, endPoint y: 52, distance: 16.9
click at [405, 35] on link "Dashboard" at bounding box center [416, 29] width 59 height 40
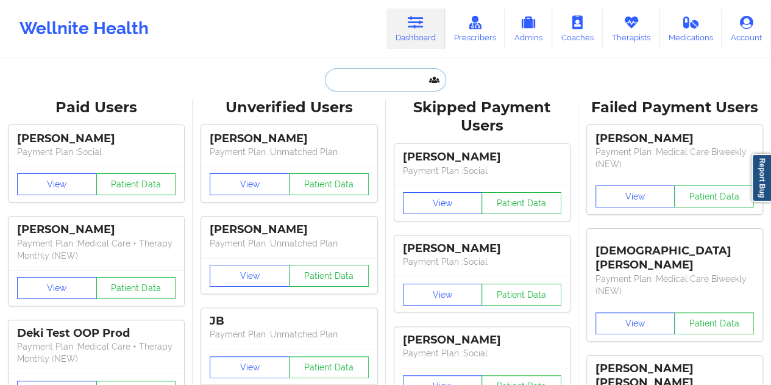
click at [338, 90] on input "text" at bounding box center [385, 79] width 121 height 23
paste input "[EMAIL_ADDRESS][DOMAIN_NAME]"
type input "[EMAIL_ADDRESS][DOMAIN_NAME]"
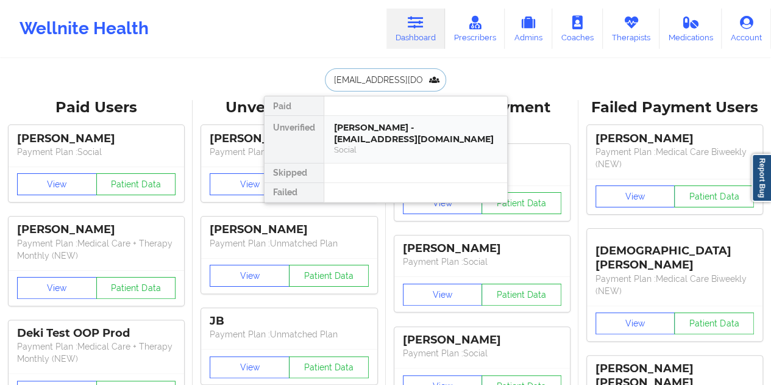
click at [413, 137] on div "[PERSON_NAME] - [EMAIL_ADDRESS][DOMAIN_NAME]" at bounding box center [415, 133] width 163 height 23
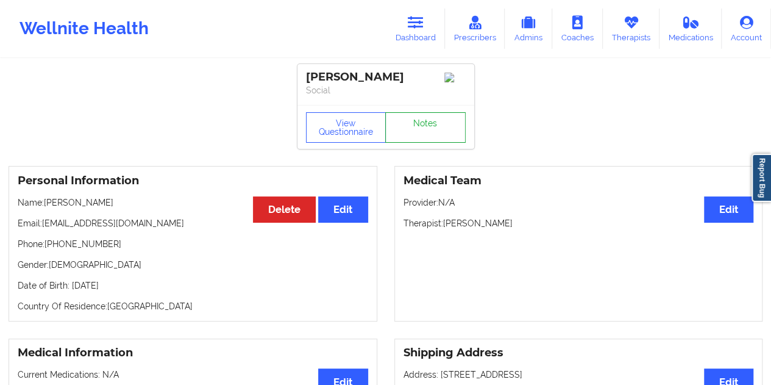
click at [430, 118] on link "Notes" at bounding box center [425, 127] width 80 height 30
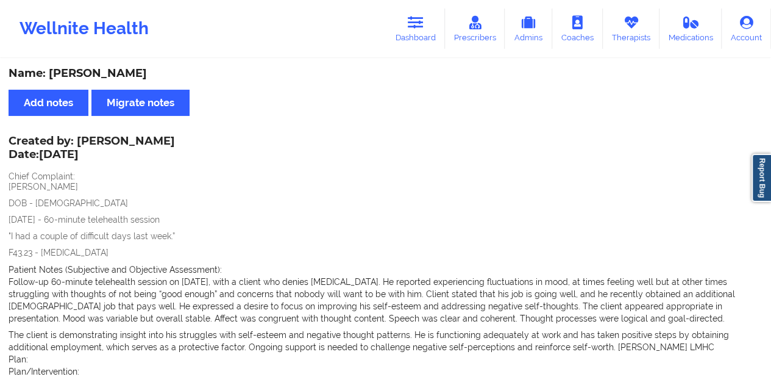
click at [119, 78] on div "Name: [PERSON_NAME]" at bounding box center [386, 73] width 754 height 14
click at [119, 77] on div "Name: [PERSON_NAME]" at bounding box center [386, 73] width 754 height 14
drag, startPoint x: 416, startPoint y: 21, endPoint x: 402, endPoint y: 52, distance: 33.9
click at [416, 21] on icon at bounding box center [416, 22] width 16 height 13
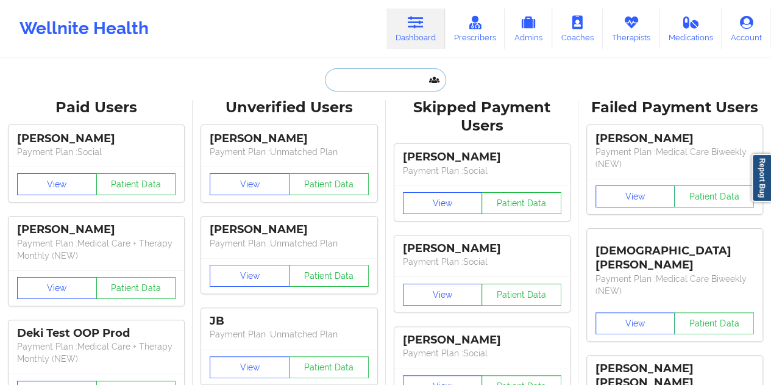
click at [374, 73] on input "text" at bounding box center [385, 79] width 121 height 23
paste input "[EMAIL_ADDRESS][DOMAIN_NAME]"
type input "[EMAIL_ADDRESS][DOMAIN_NAME]"
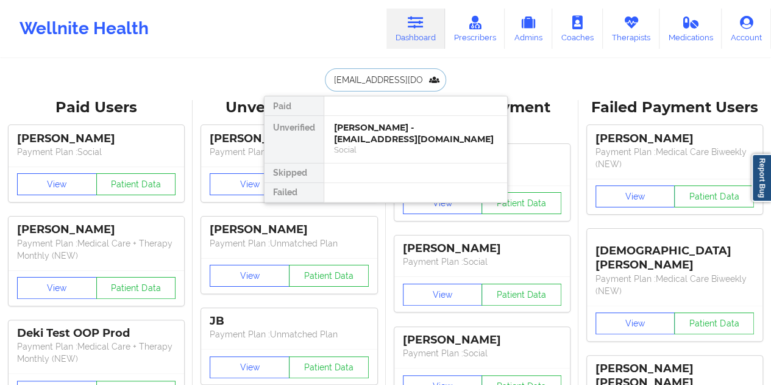
scroll to position [0, 5]
click at [399, 137] on div "[PERSON_NAME] [PERSON_NAME] - [EMAIL_ADDRESS][DOMAIN_NAME]" at bounding box center [415, 133] width 163 height 23
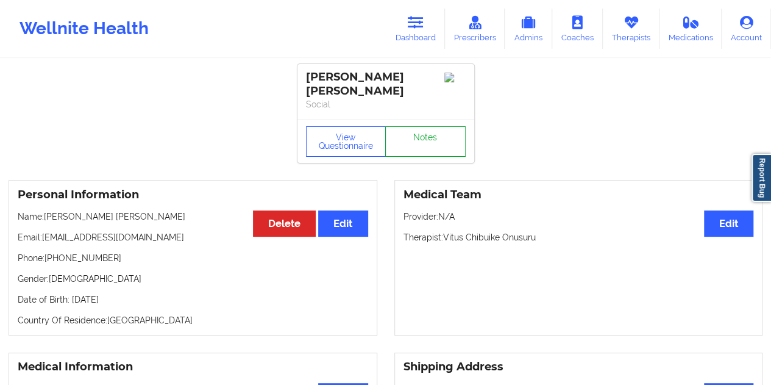
click at [410, 134] on link "Notes" at bounding box center [425, 141] width 80 height 30
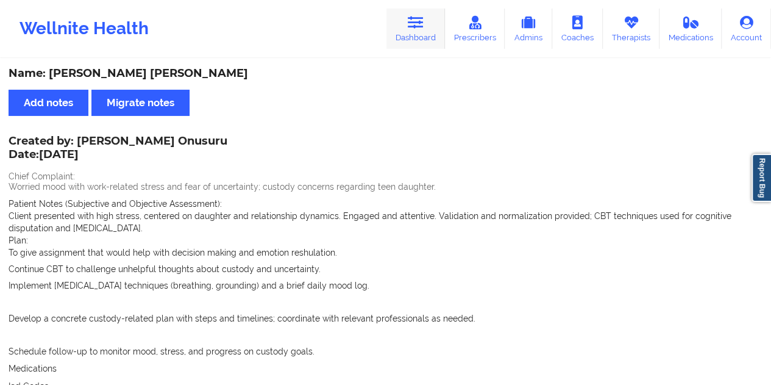
click at [430, 40] on link "Dashboard" at bounding box center [416, 29] width 59 height 40
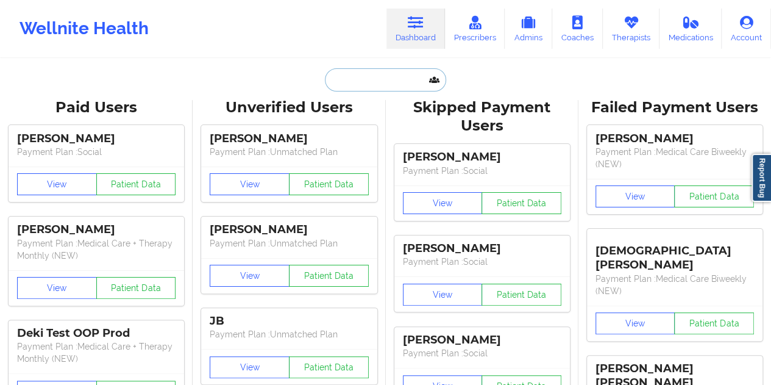
click at [369, 86] on input "text" at bounding box center [385, 79] width 121 height 23
paste input "[EMAIL_ADDRESS][DOMAIN_NAME]"
type input "[EMAIL_ADDRESS][DOMAIN_NAME]"
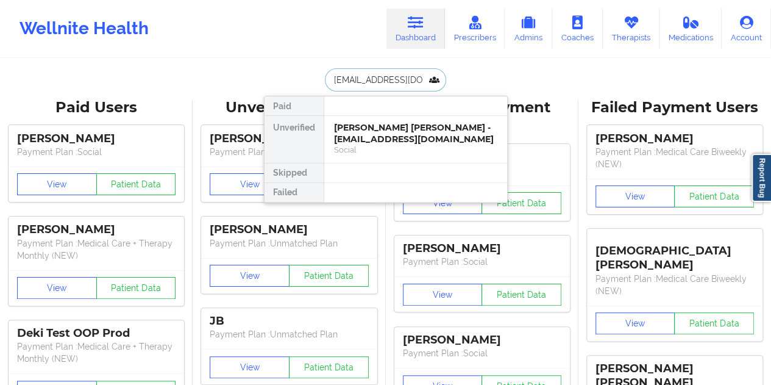
scroll to position [0, 12]
click at [394, 127] on div "[PERSON_NAME] - [EMAIL_ADDRESS][DOMAIN_NAME]" at bounding box center [415, 133] width 163 height 23
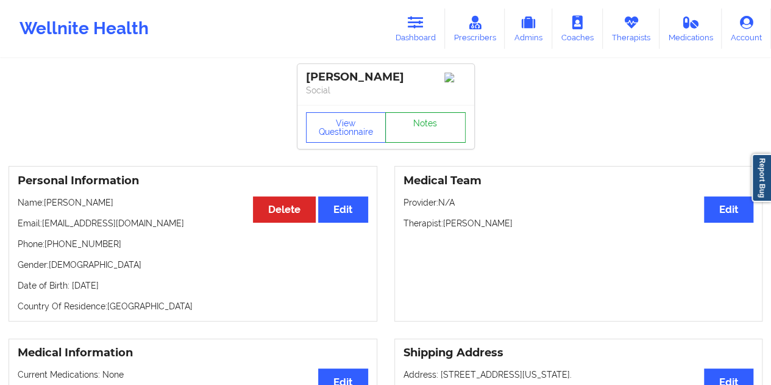
click at [416, 120] on link "Notes" at bounding box center [425, 127] width 80 height 30
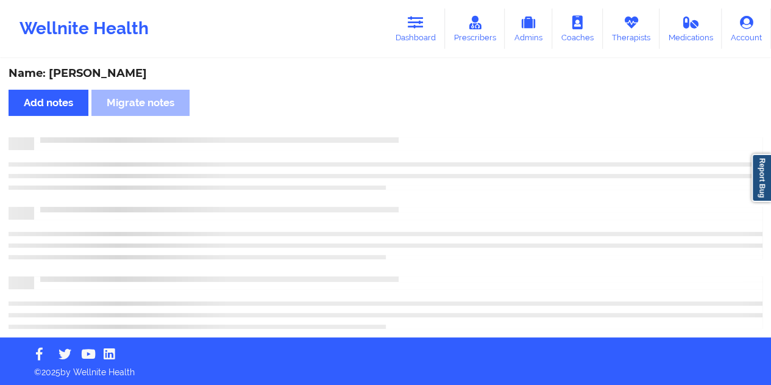
click at [129, 75] on div "Name: [PERSON_NAME]" at bounding box center [386, 73] width 754 height 14
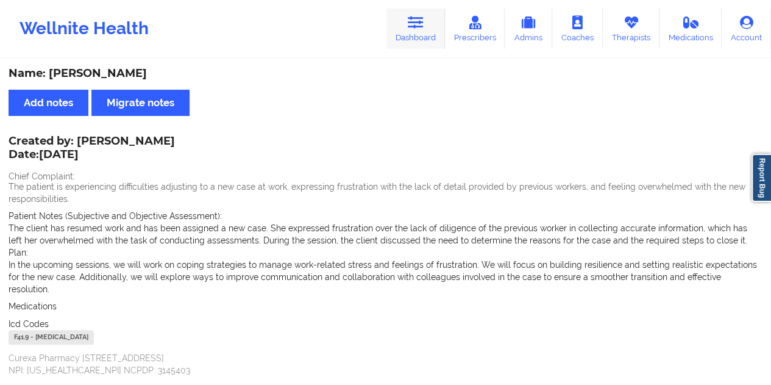
click at [407, 42] on link "Dashboard" at bounding box center [416, 29] width 59 height 40
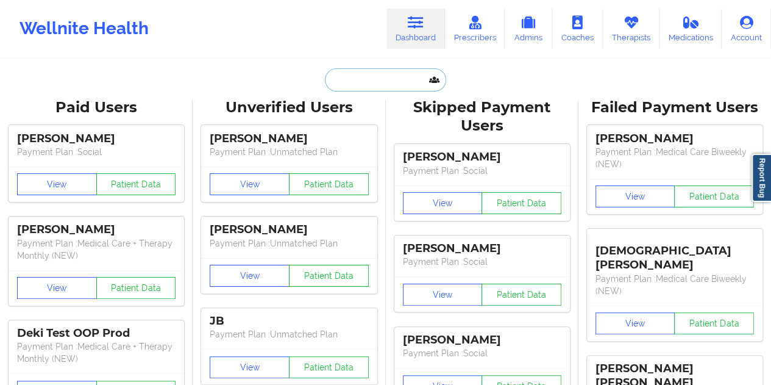
click at [383, 76] on input "text" at bounding box center [385, 79] width 121 height 23
paste input "[EMAIL_ADDRESS][DOMAIN_NAME]"
type input "[EMAIL_ADDRESS][DOMAIN_NAME]"
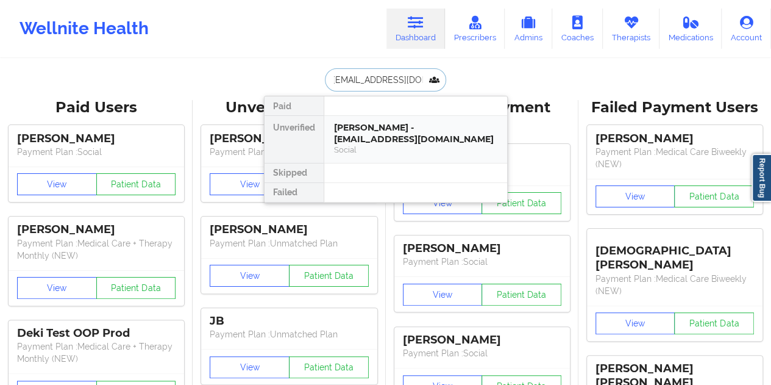
click at [402, 141] on div "[PERSON_NAME] - [EMAIL_ADDRESS][DOMAIN_NAME]" at bounding box center [415, 133] width 163 height 23
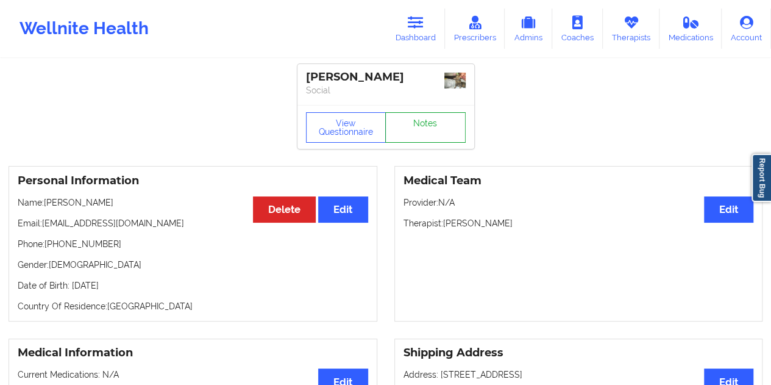
click at [422, 130] on link "Notes" at bounding box center [425, 127] width 80 height 30
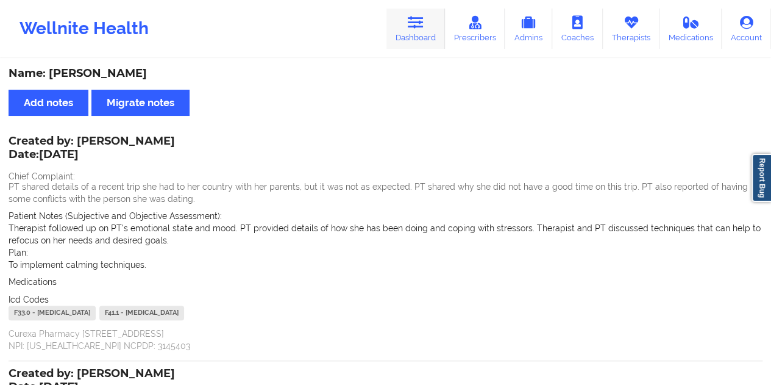
click at [432, 36] on link "Dashboard" at bounding box center [416, 29] width 59 height 40
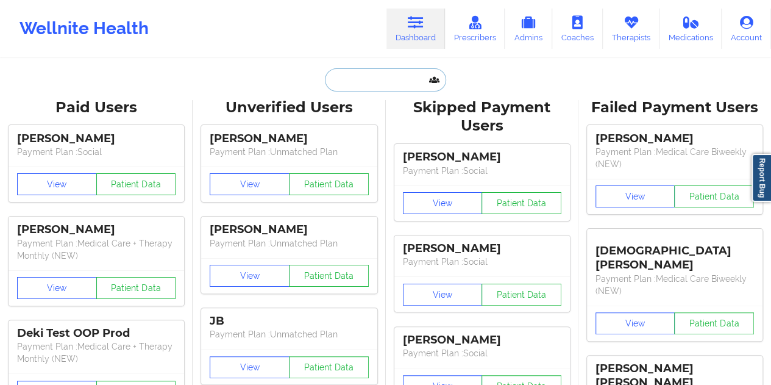
click at [371, 78] on input "text" at bounding box center [385, 79] width 121 height 23
paste input "[EMAIL_ADDRESS][DOMAIN_NAME]"
type input "[EMAIL_ADDRESS][DOMAIN_NAME]"
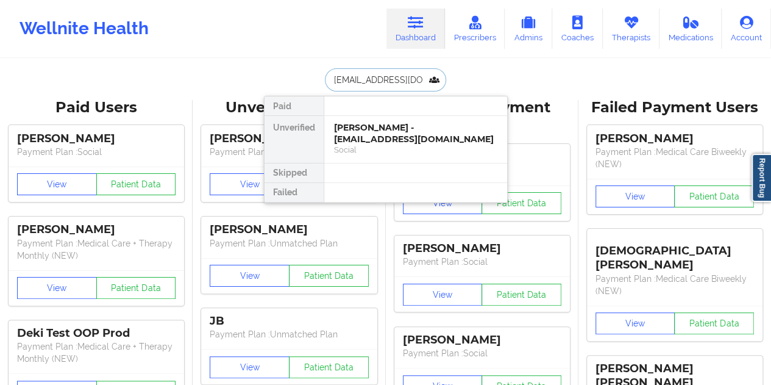
scroll to position [0, 4]
click at [418, 136] on div "[PERSON_NAME] [PERSON_NAME] - [EMAIL_ADDRESS][DOMAIN_NAME]" at bounding box center [415, 133] width 163 height 23
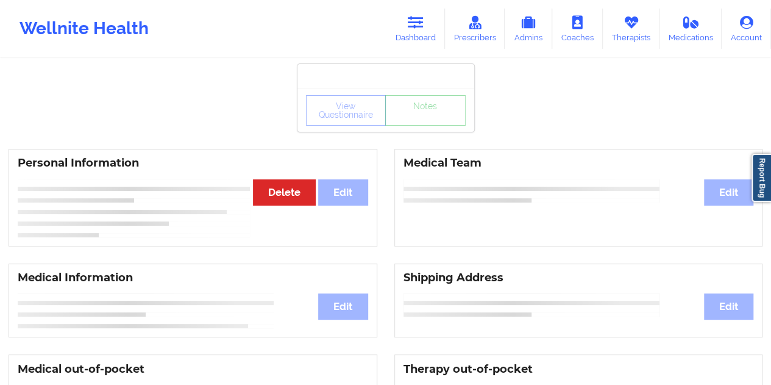
click at [425, 120] on div "View Questionnaire Notes" at bounding box center [386, 110] width 160 height 30
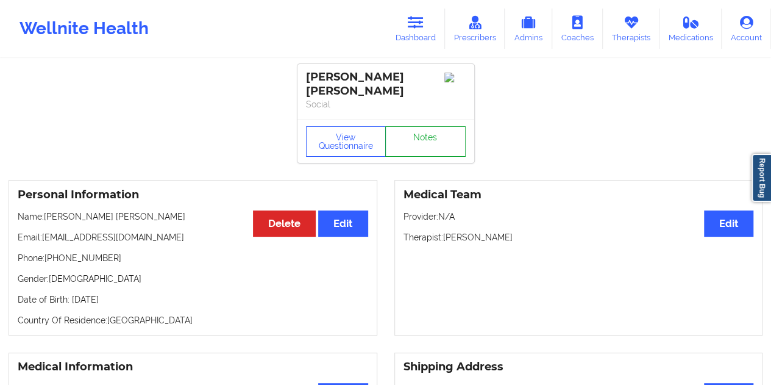
click at [423, 126] on link "Notes" at bounding box center [425, 141] width 80 height 30
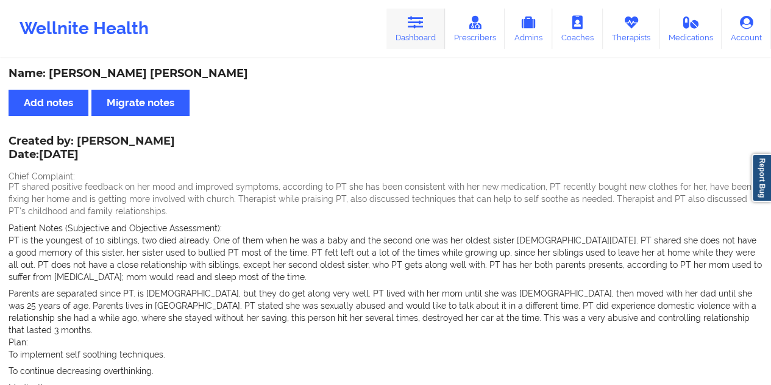
click at [411, 27] on icon at bounding box center [416, 22] width 16 height 13
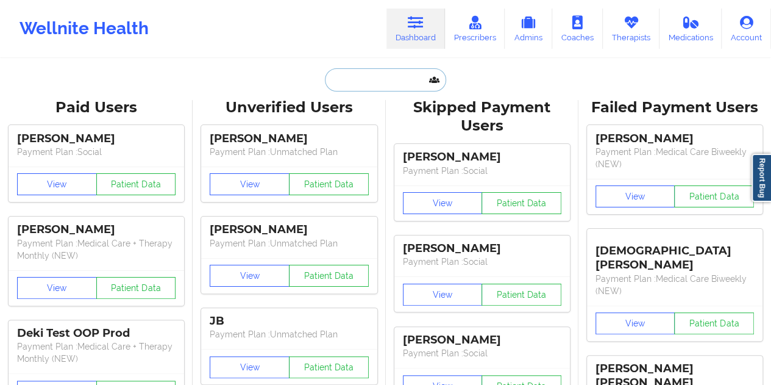
click at [381, 76] on input "text" at bounding box center [385, 79] width 121 height 23
paste input "[PERSON_NAME][EMAIL_ADDRESS][PERSON_NAME][DOMAIN_NAME]"
type input "[PERSON_NAME][EMAIL_ADDRESS][PERSON_NAME][DOMAIN_NAME]"
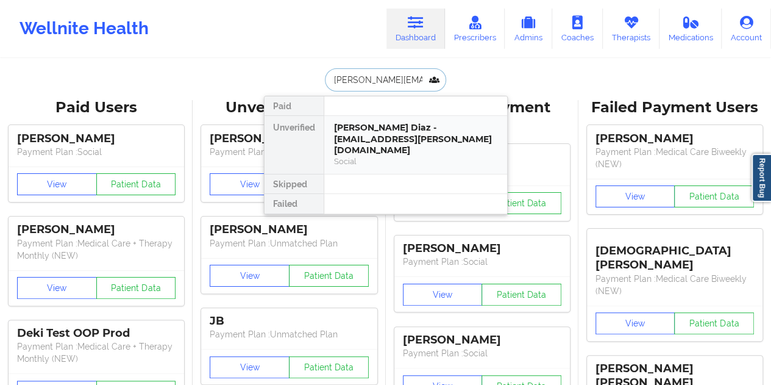
click at [391, 137] on div "[PERSON_NAME] Diaz - [EMAIL_ADDRESS][PERSON_NAME][DOMAIN_NAME]" at bounding box center [415, 139] width 163 height 34
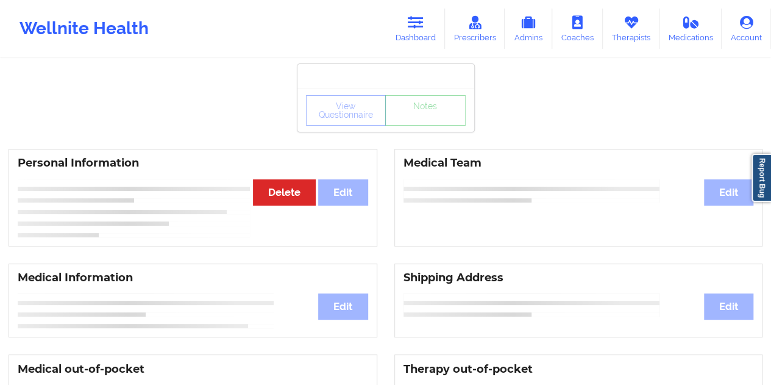
click at [415, 123] on div "View Questionnaire Notes" at bounding box center [386, 110] width 160 height 30
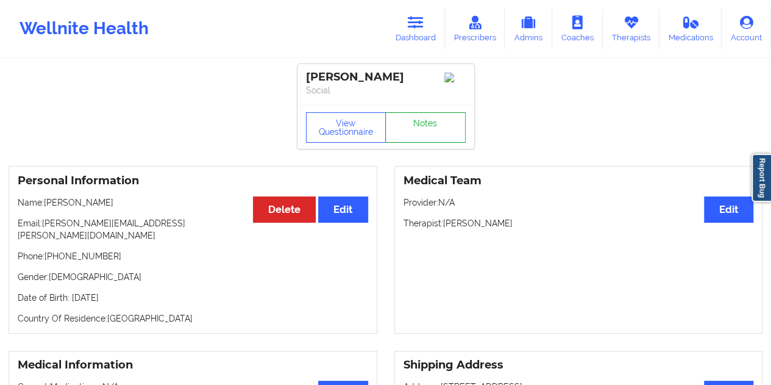
click at [429, 127] on link "Notes" at bounding box center [425, 127] width 80 height 30
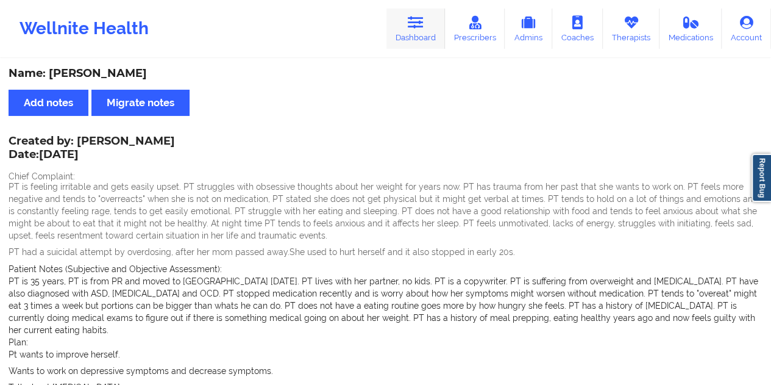
click at [407, 47] on link "Dashboard" at bounding box center [416, 29] width 59 height 40
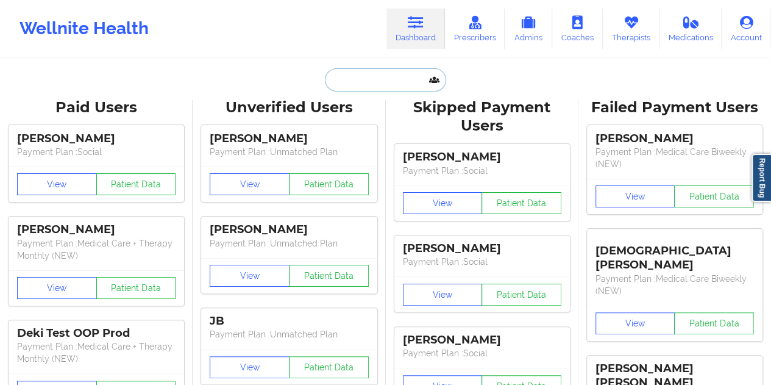
click at [395, 74] on input "text" at bounding box center [385, 79] width 121 height 23
paste input "[EMAIL_ADDRESS][DOMAIN_NAME]"
type input "[EMAIL_ADDRESS][DOMAIN_NAME]"
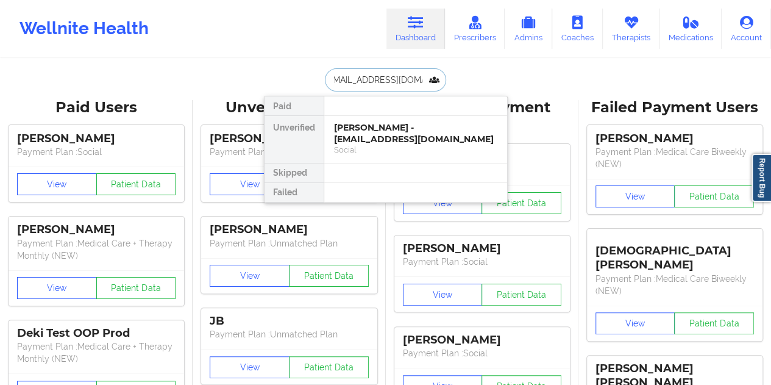
click at [396, 141] on div "[PERSON_NAME] - [EMAIL_ADDRESS][DOMAIN_NAME]" at bounding box center [415, 133] width 163 height 23
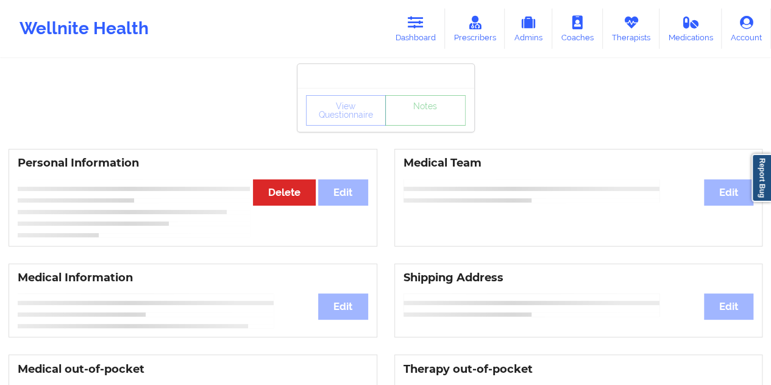
click at [427, 126] on link "Notes" at bounding box center [425, 110] width 80 height 30
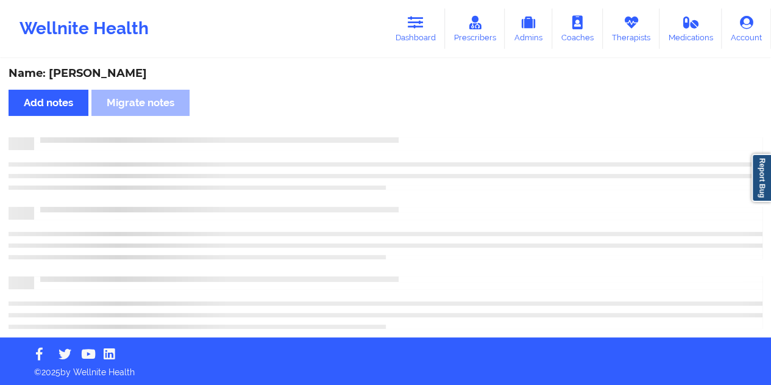
click at [110, 74] on div "Name: [PERSON_NAME]" at bounding box center [386, 73] width 754 height 14
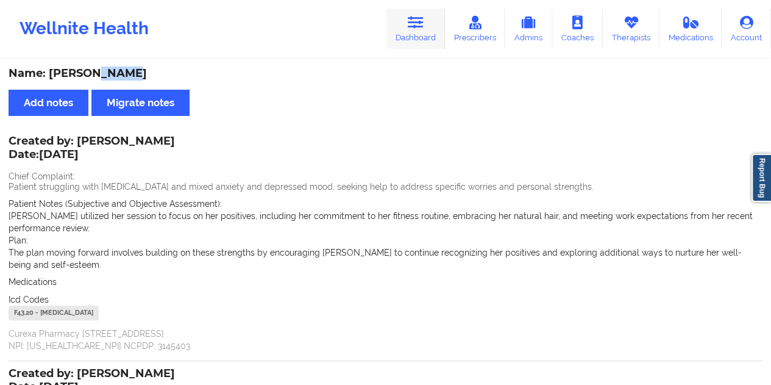
click at [414, 21] on icon at bounding box center [416, 22] width 16 height 13
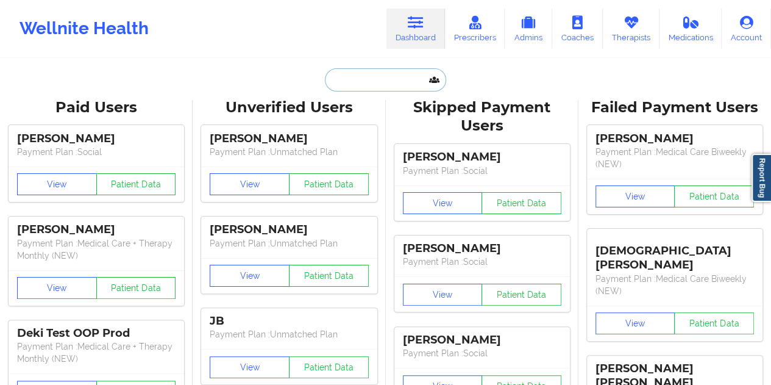
click at [366, 75] on input "text" at bounding box center [385, 79] width 121 height 23
paste input "[EMAIL_ADDRESS][DOMAIN_NAME]"
type input "[EMAIL_ADDRESS][DOMAIN_NAME]"
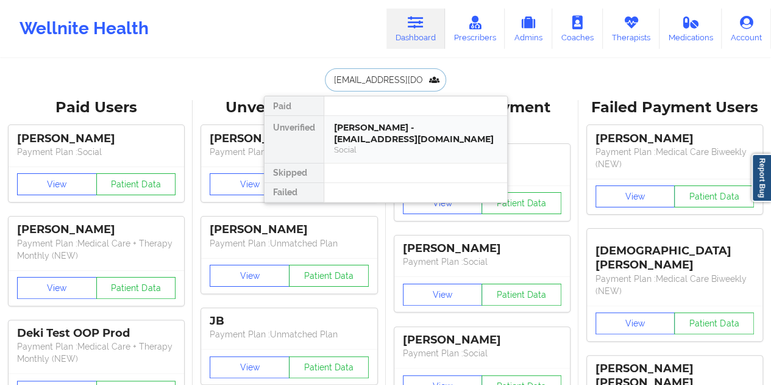
click at [400, 126] on div "[PERSON_NAME] - [EMAIL_ADDRESS][DOMAIN_NAME]" at bounding box center [415, 133] width 163 height 23
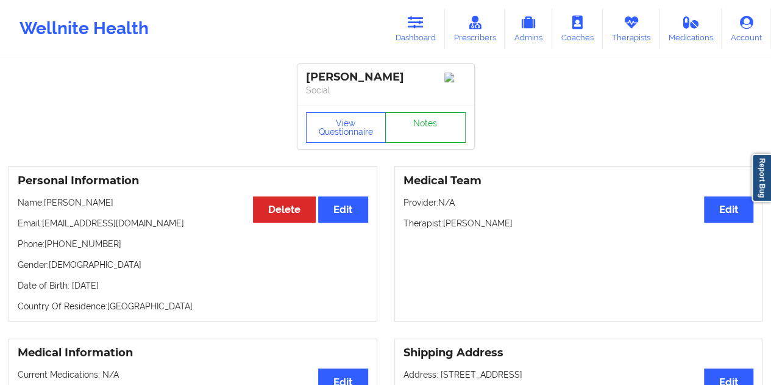
click at [424, 130] on link "Notes" at bounding box center [425, 127] width 80 height 30
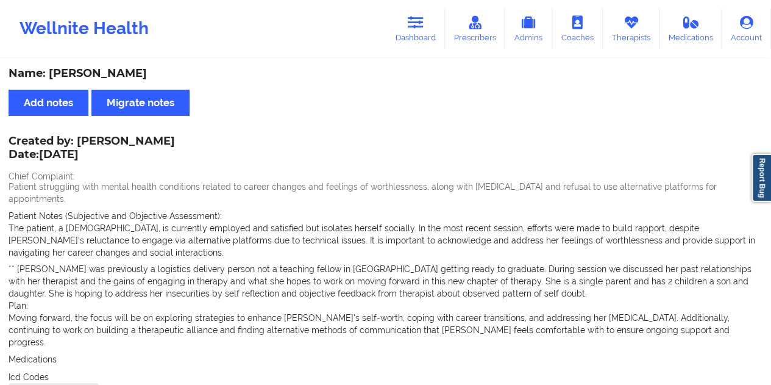
click at [119, 80] on div "Name: [PERSON_NAME]" at bounding box center [386, 73] width 754 height 14
